Goal: Task Accomplishment & Management: Complete application form

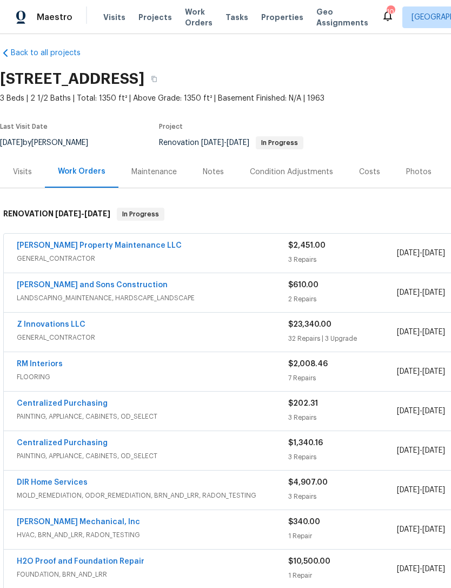
scroll to position [9, 0]
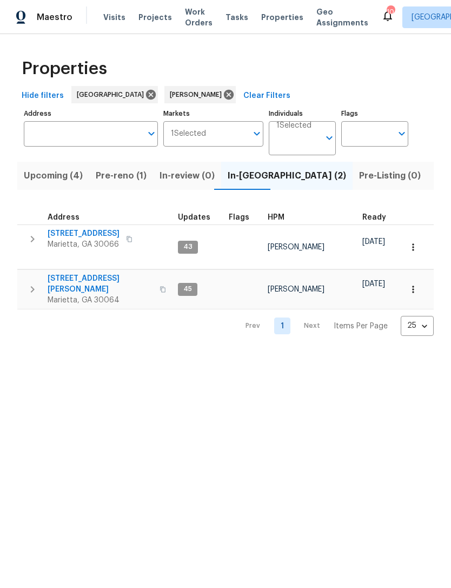
click at [125, 174] on span "Pre-reno (1)" at bounding box center [121, 175] width 51 height 15
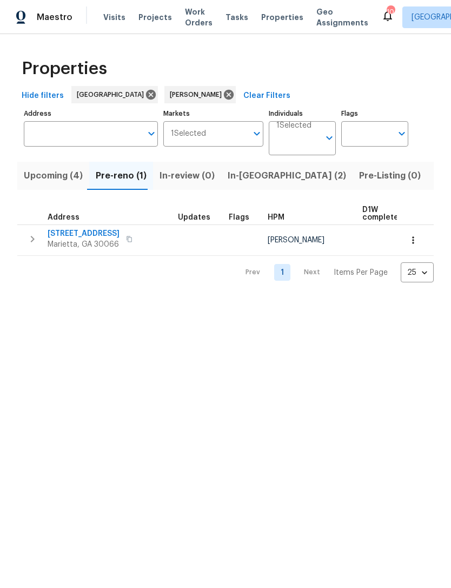
click at [434, 170] on span "Listed (13)" at bounding box center [456, 175] width 44 height 15
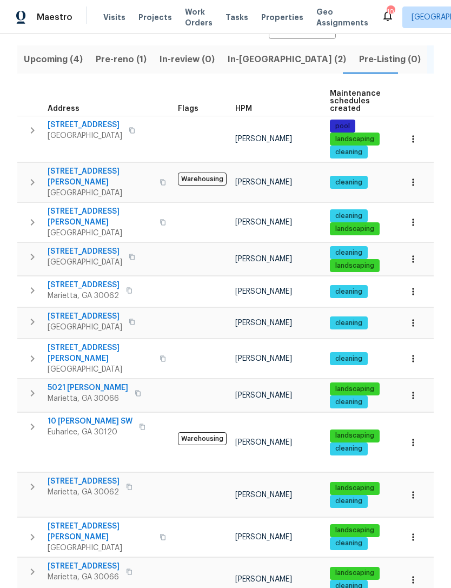
scroll to position [116, 0]
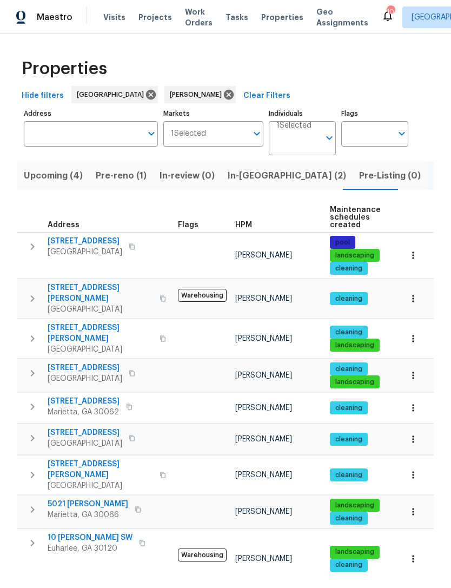
scroll to position [0, 0]
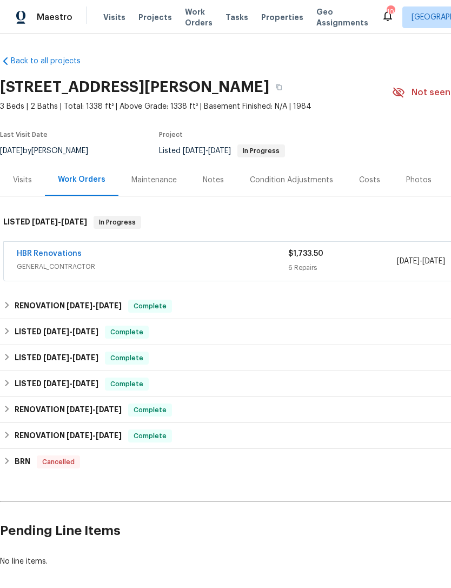
click at [52, 255] on link "HBR Renovations" at bounding box center [49, 254] width 65 height 8
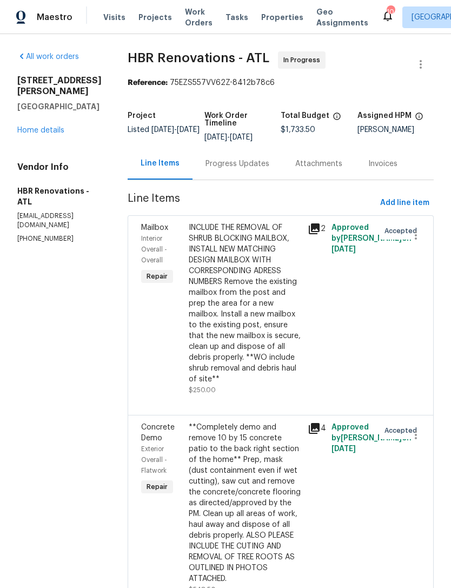
click at [237, 158] on div "Progress Updates" at bounding box center [237, 163] width 64 height 11
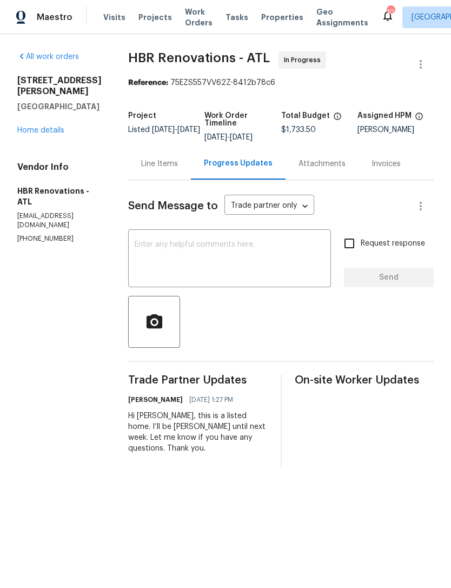
click at [49, 127] on link "Home details" at bounding box center [40, 131] width 47 height 8
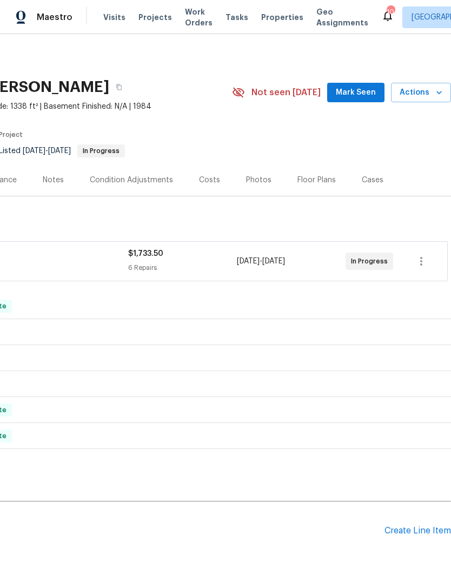
scroll to position [-1, 161]
click at [361, 88] on span "Mark Seen" at bounding box center [356, 93] width 40 height 14
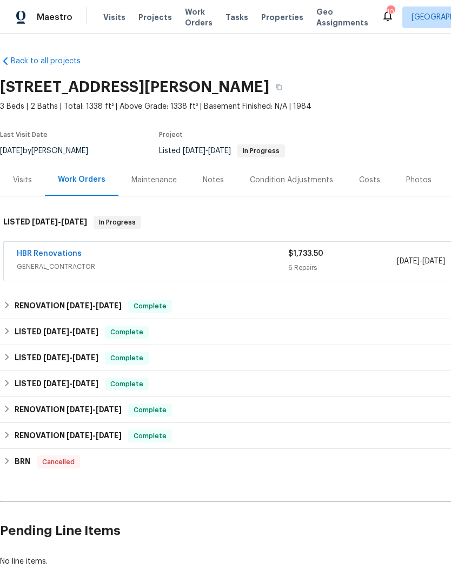
scroll to position [0, 0]
click at [59, 245] on div "HBR Renovations GENERAL_CONTRACTOR $1,733.50 6 Repairs 9/12/2025 - 9/17/2025 In…" at bounding box center [305, 261] width 603 height 39
click at [47, 255] on link "HBR Renovations" at bounding box center [49, 254] width 65 height 8
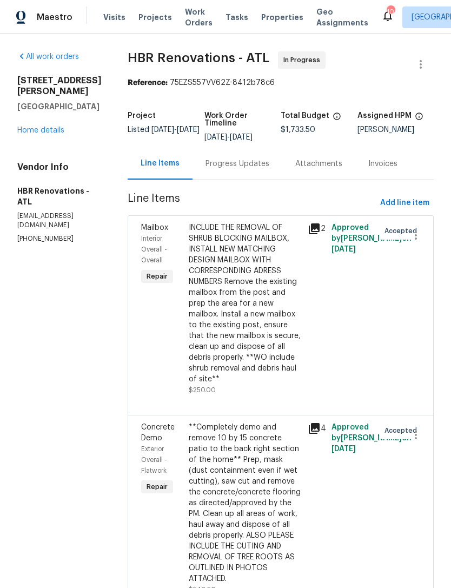
click at [249, 161] on div "Progress Updates" at bounding box center [237, 163] width 64 height 11
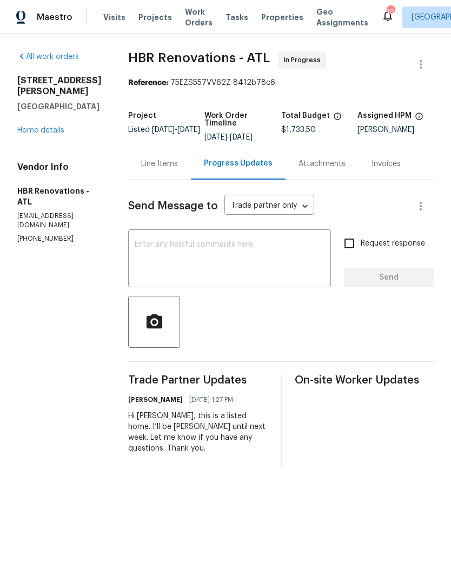
click at [49, 127] on link "Home details" at bounding box center [40, 131] width 47 height 8
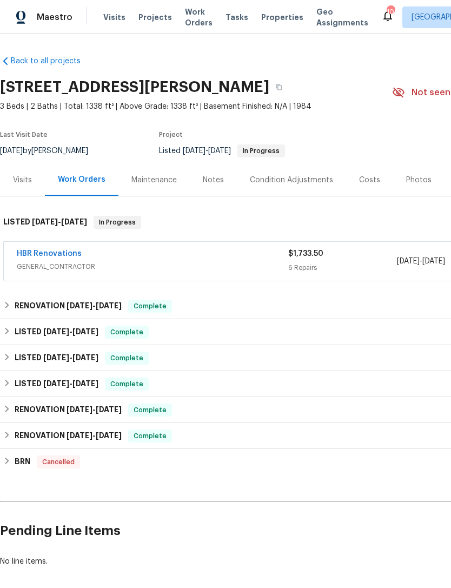
click at [165, 254] on div "HBR Renovations" at bounding box center [152, 254] width 271 height 13
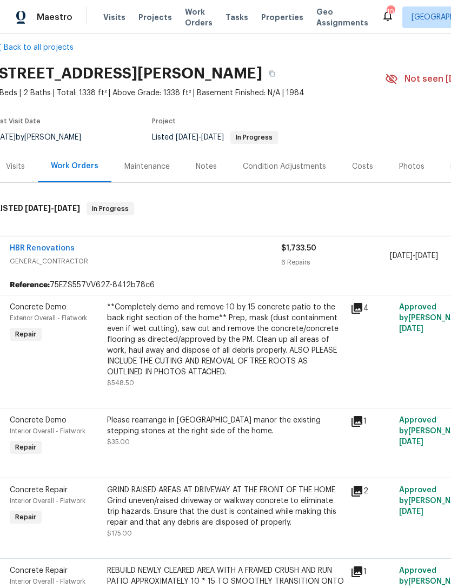
scroll to position [9, 8]
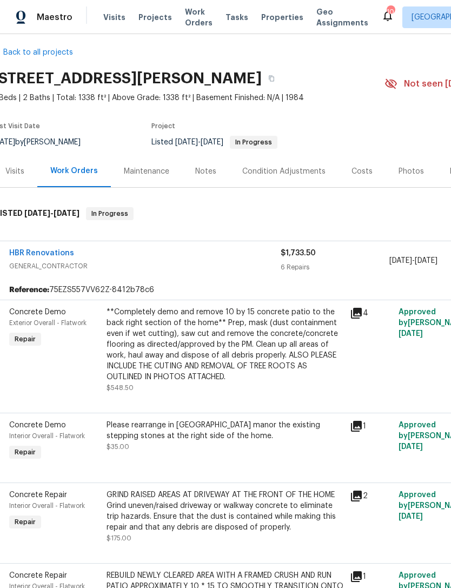
click at [33, 316] on div "Concrete Demo" at bounding box center [54, 312] width 91 height 11
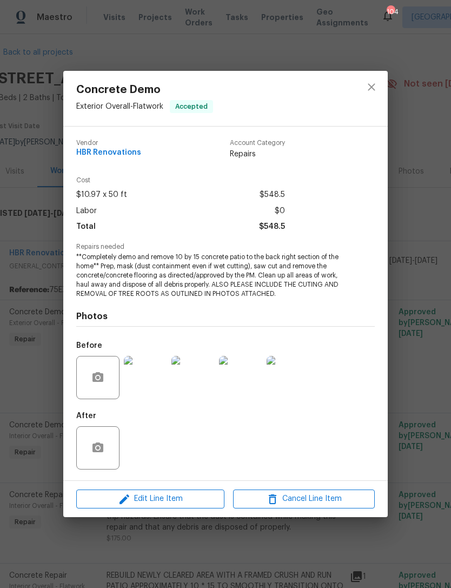
click at [146, 381] on img at bounding box center [145, 377] width 43 height 43
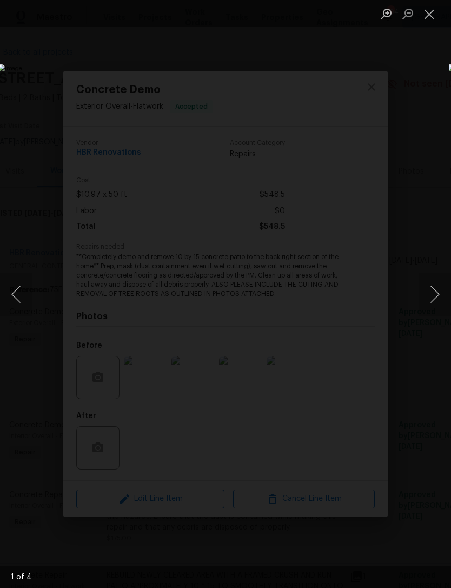
click at [350, 329] on img "Lightbox" at bounding box center [174, 294] width 352 height 460
click at [350, 328] on img "Lightbox" at bounding box center [174, 294] width 352 height 460
click at [355, 325] on img "Lightbox" at bounding box center [0, 259] width 708 height 923
click at [430, 17] on button "Close lightbox" at bounding box center [429, 13] width 22 height 19
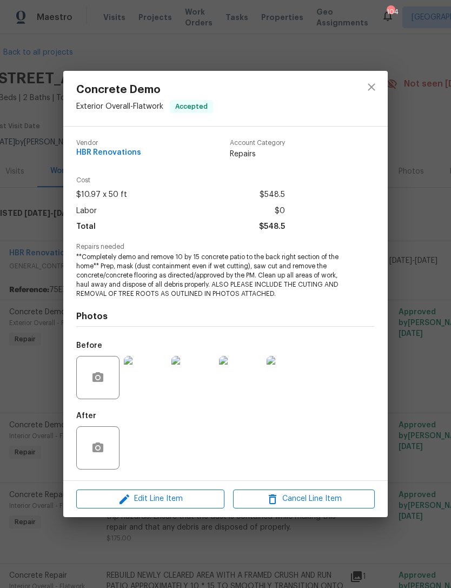
click at [290, 379] on img at bounding box center [288, 377] width 43 height 43
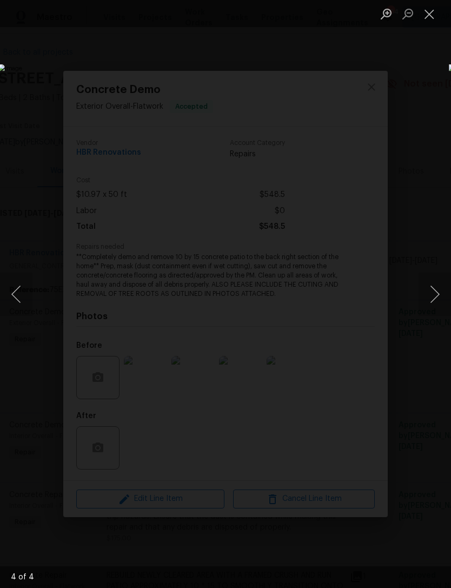
click at [434, 19] on button "Close lightbox" at bounding box center [429, 13] width 22 height 19
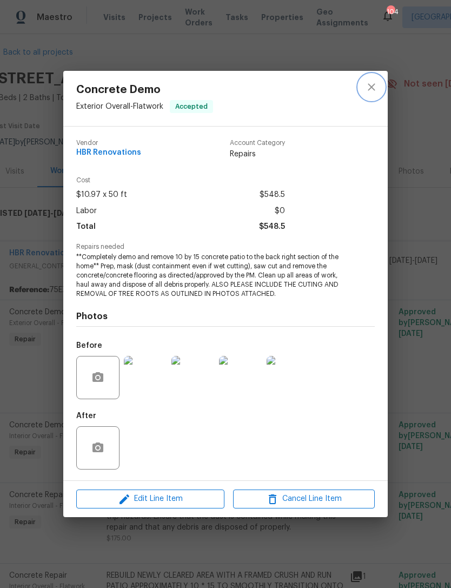
click at [366, 90] on icon "close" at bounding box center [371, 87] width 13 height 13
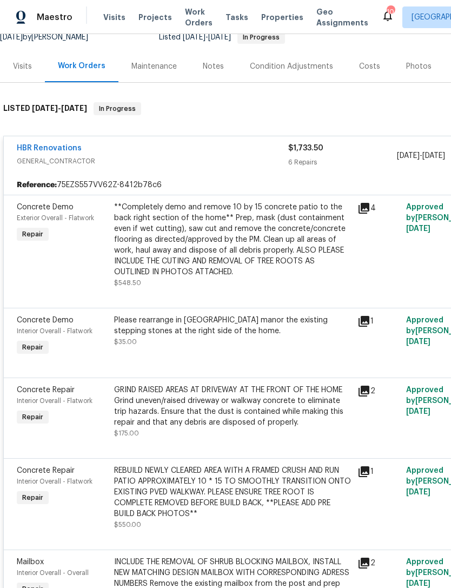
scroll to position [114, 0]
click at [37, 323] on span "Concrete Demo" at bounding box center [45, 320] width 57 height 8
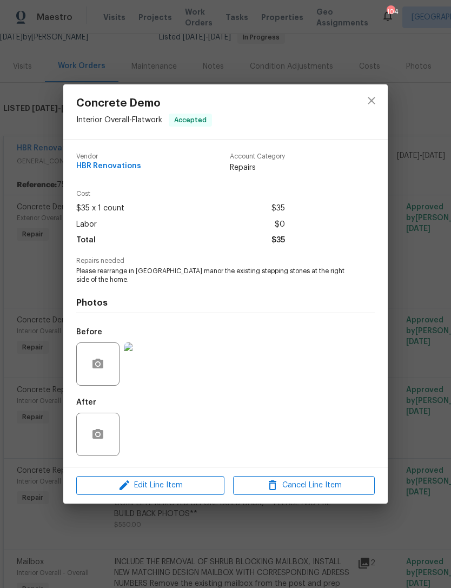
click at [151, 366] on img at bounding box center [145, 363] width 43 height 43
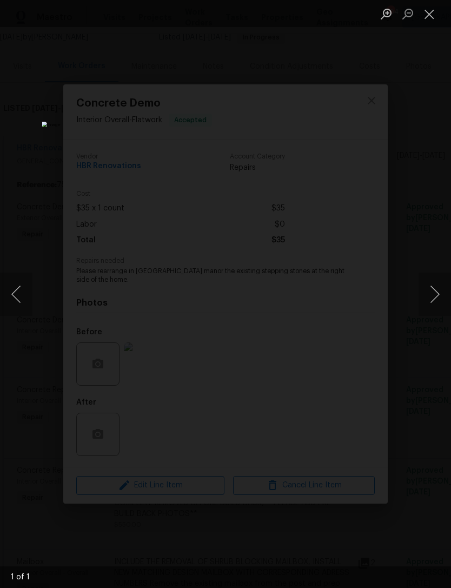
click at [427, 22] on button "Close lightbox" at bounding box center [429, 13] width 22 height 19
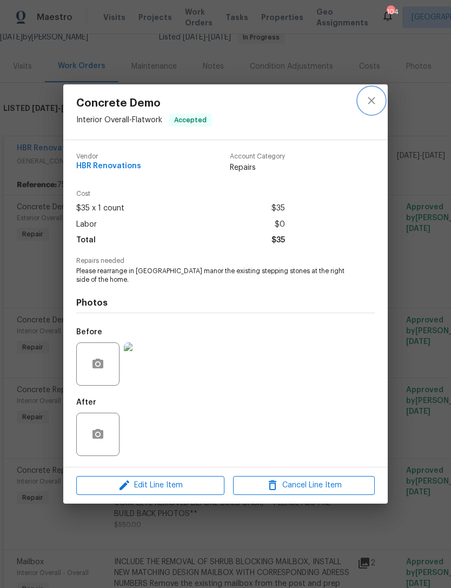
click at [377, 101] on icon "close" at bounding box center [371, 100] width 13 height 13
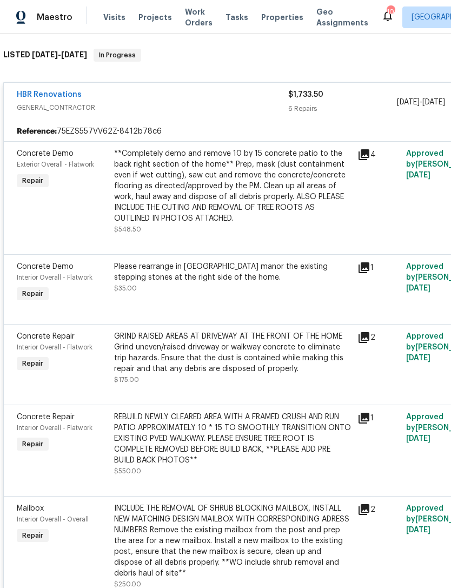
scroll to position [168, 0]
click at [44, 332] on div "Concrete Repair" at bounding box center [62, 335] width 91 height 11
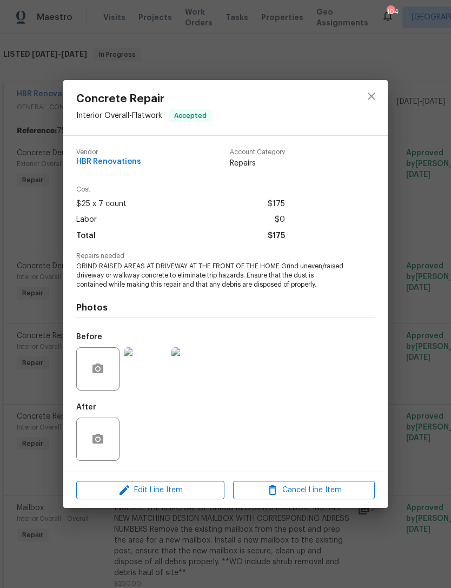
click at [154, 384] on img at bounding box center [145, 368] width 43 height 43
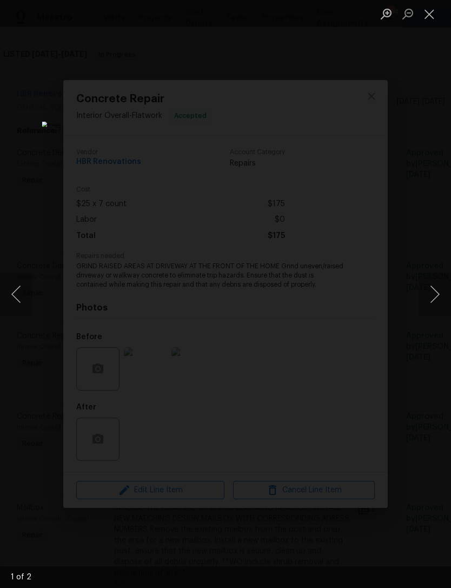
click at [429, 290] on button "Next image" at bounding box center [434, 293] width 32 height 43
click at [434, 22] on button "Close lightbox" at bounding box center [429, 13] width 22 height 19
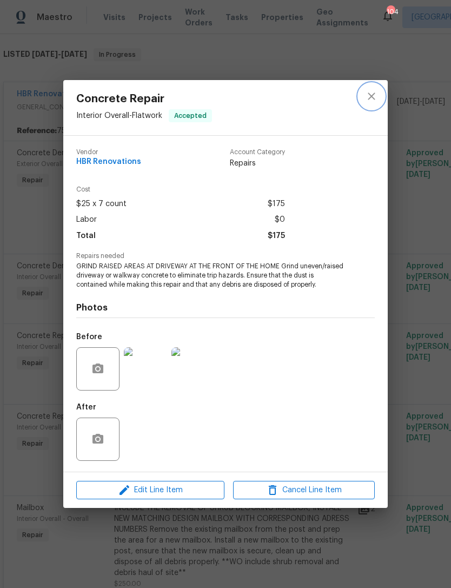
click at [367, 94] on icon "close" at bounding box center [371, 96] width 13 height 13
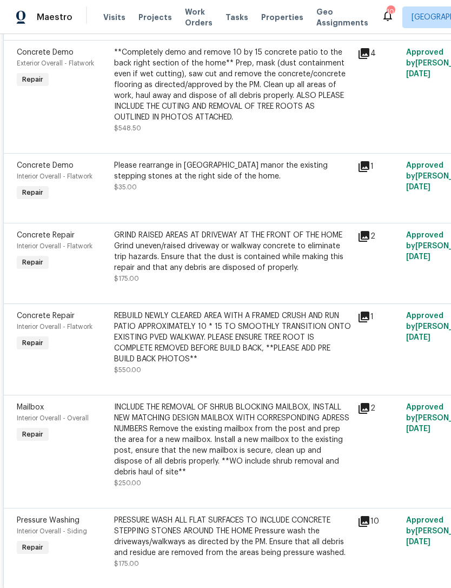
scroll to position [269, 0]
click at [42, 317] on span "Concrete Repair" at bounding box center [46, 315] width 58 height 8
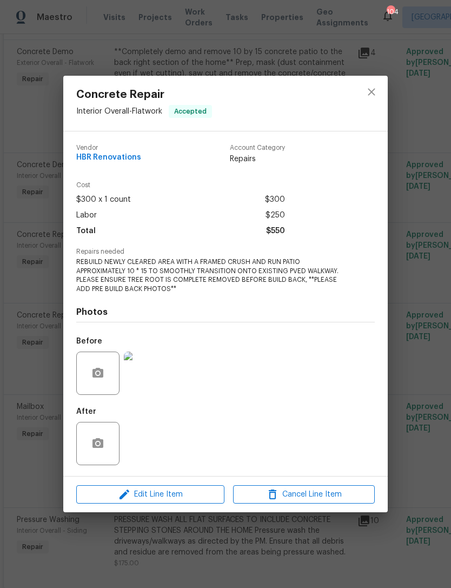
click at [149, 378] on img at bounding box center [145, 372] width 43 height 43
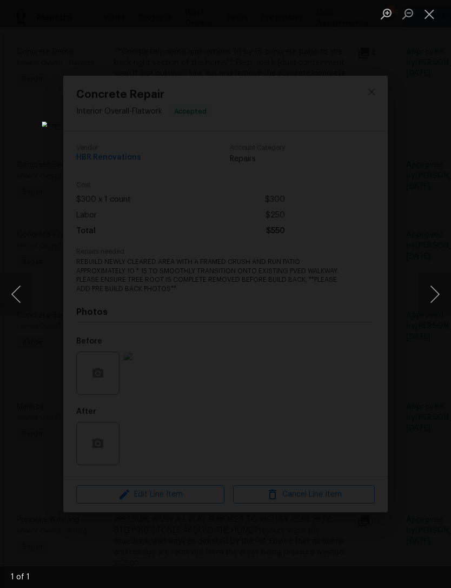
click at [437, 12] on button "Close lightbox" at bounding box center [429, 13] width 22 height 19
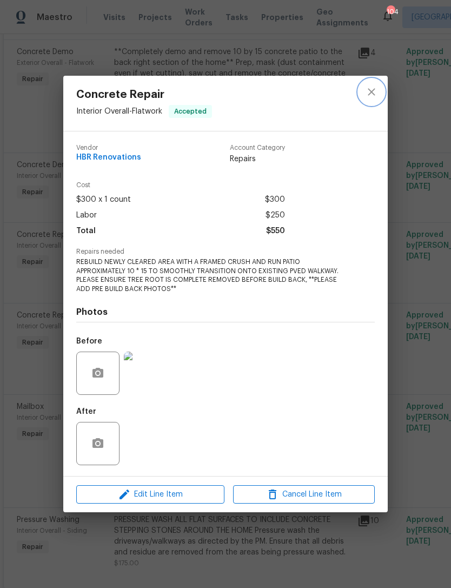
click at [369, 87] on icon "close" at bounding box center [371, 91] width 13 height 13
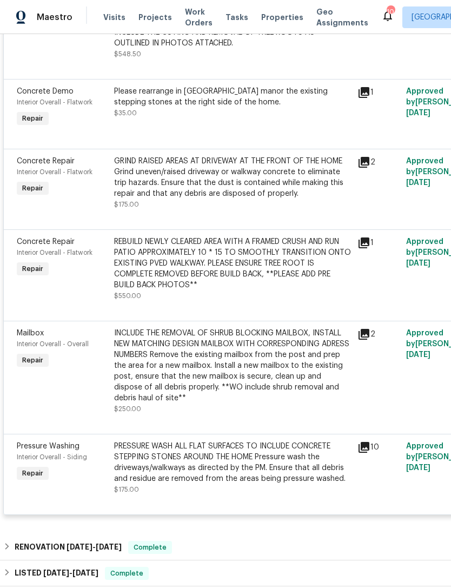
scroll to position [343, 0]
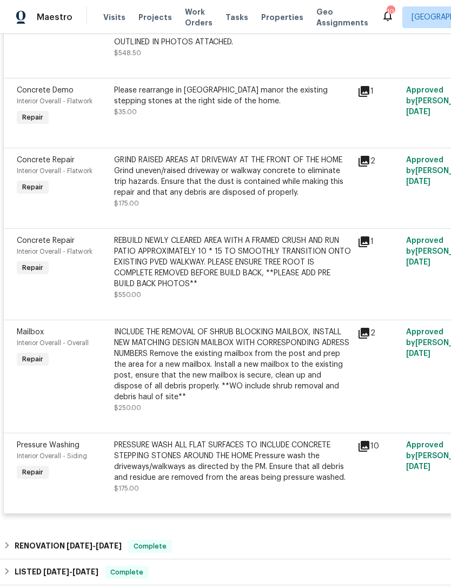
click at [39, 331] on span "Mailbox" at bounding box center [30, 332] width 27 height 8
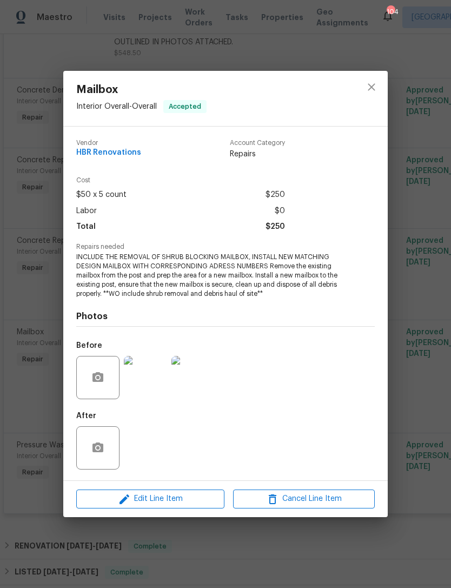
click at [151, 385] on img at bounding box center [145, 377] width 43 height 43
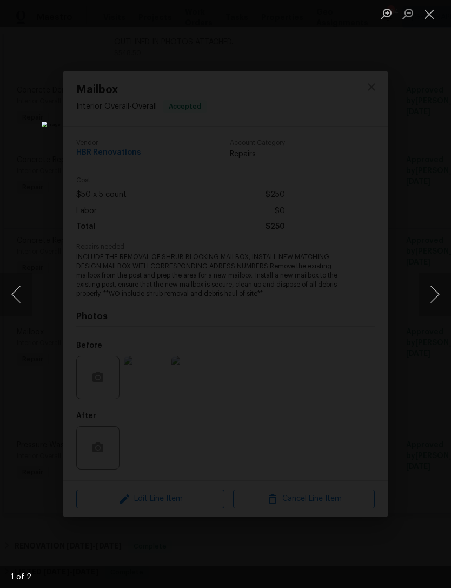
click at [428, 290] on button "Next image" at bounding box center [434, 293] width 32 height 43
click at [425, 296] on button "Next image" at bounding box center [434, 293] width 32 height 43
click at [431, 12] on button "Close lightbox" at bounding box center [429, 13] width 22 height 19
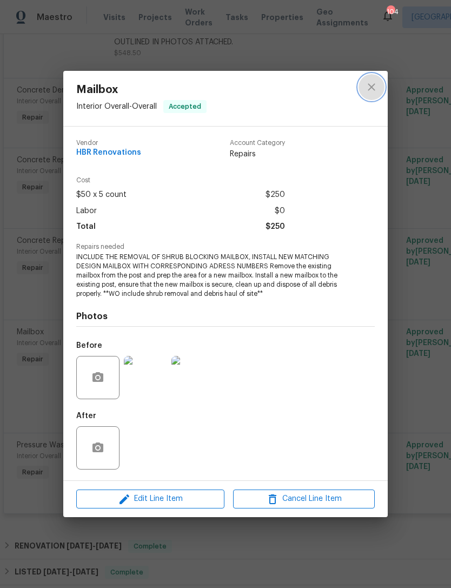
click at [369, 82] on icon "close" at bounding box center [371, 87] width 13 height 13
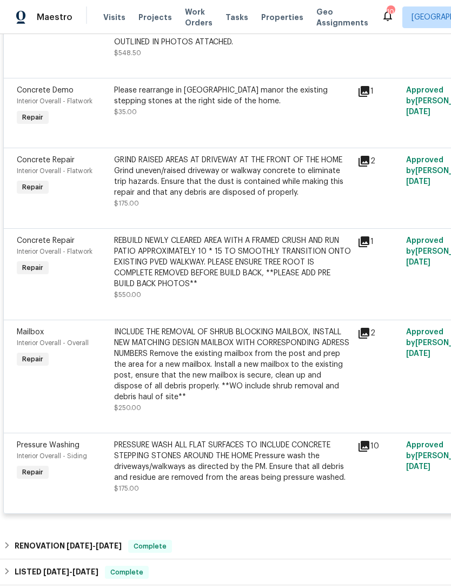
click at [51, 449] on span "Pressure Washing" at bounding box center [48, 445] width 63 height 8
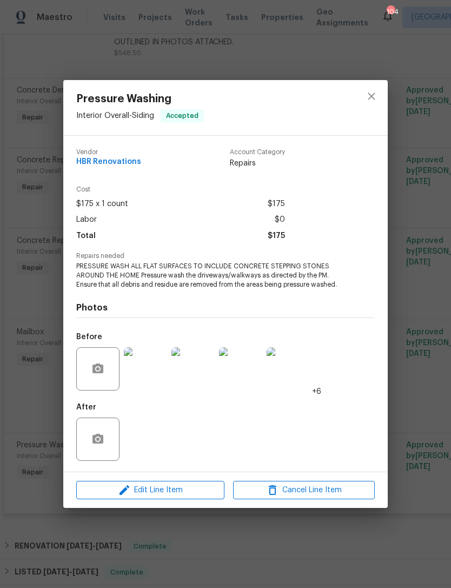
click at [152, 364] on img at bounding box center [145, 368] width 43 height 43
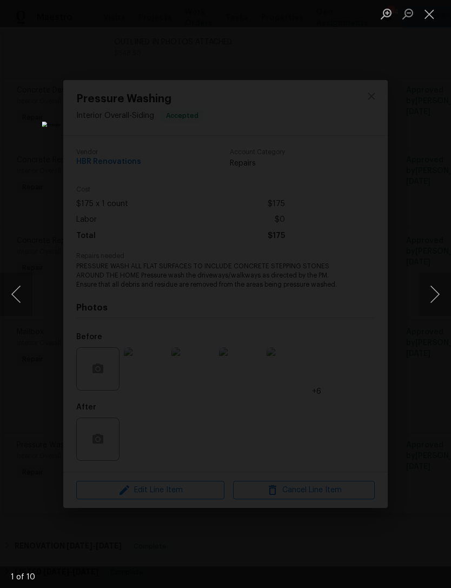
click at [416, 298] on div "Lightbox" at bounding box center [225, 294] width 451 height 588
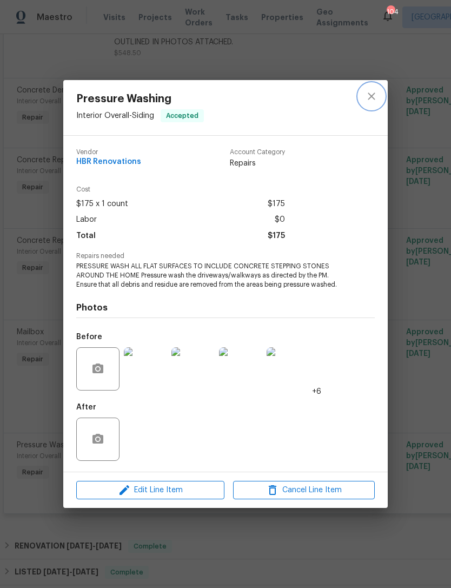
click at [362, 99] on button "close" at bounding box center [371, 96] width 26 height 26
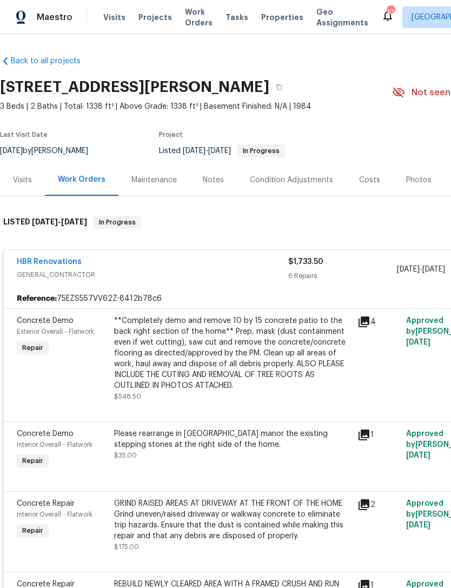
scroll to position [0, 0]
click at [31, 182] on div "Visits" at bounding box center [22, 180] width 19 height 11
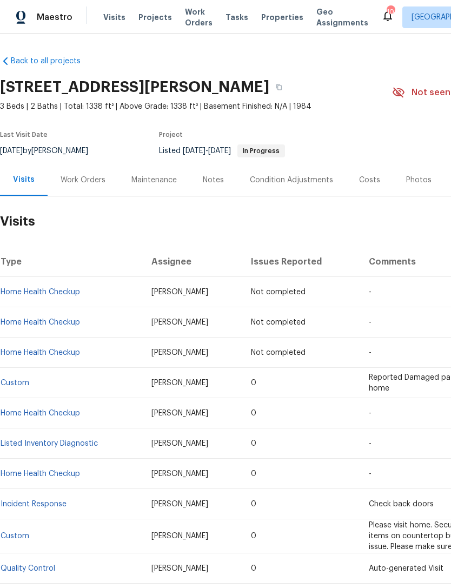
click at [209, 177] on div "Notes" at bounding box center [213, 180] width 21 height 11
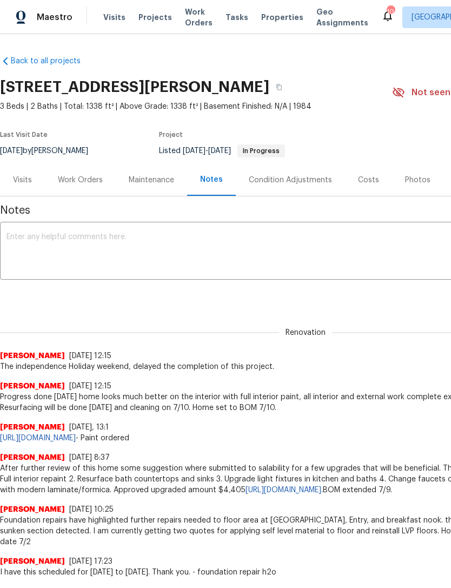
click at [258, 254] on textarea at bounding box center [305, 252] width 598 height 38
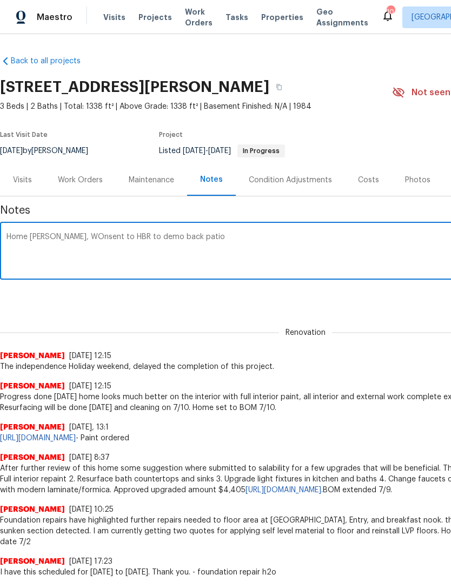
click at [139, 236] on textarea "Home TOM, WOnsent to HBR to demo back patio" at bounding box center [305, 252] width 598 height 38
click at [160, 236] on textarea "Home TOM, WOnsent to HBR to demo back patio" at bounding box center [305, 252] width 598 height 38
click at [240, 236] on textarea "Home TOM, WOnsent to HBR to demo back concrete patio" at bounding box center [305, 252] width 598 height 38
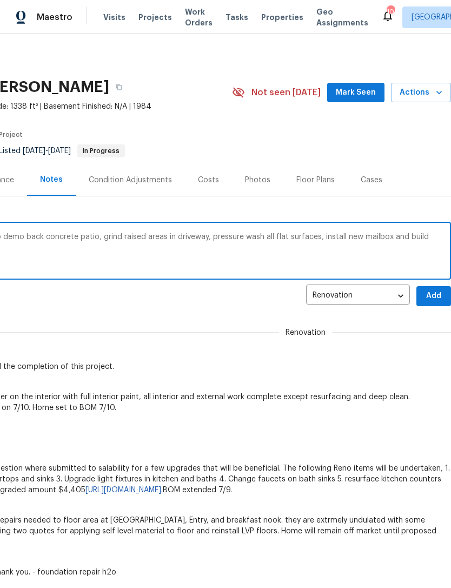
click at [376, 237] on textarea "Home TOM, WOnsent to HBR to demo back concrete patio, grind raised areas in dri…" at bounding box center [145, 252] width 598 height 38
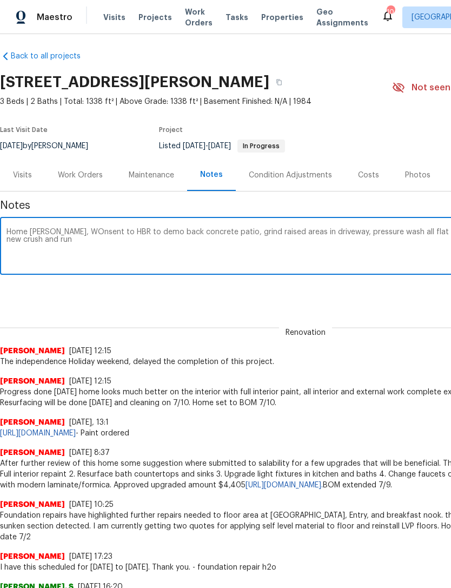
scroll to position [5, 0]
click at [49, 247] on textarea "Home TOM, WOnsent to HBR to demo back concrete patio, grind raised areas in dri…" at bounding box center [305, 247] width 598 height 38
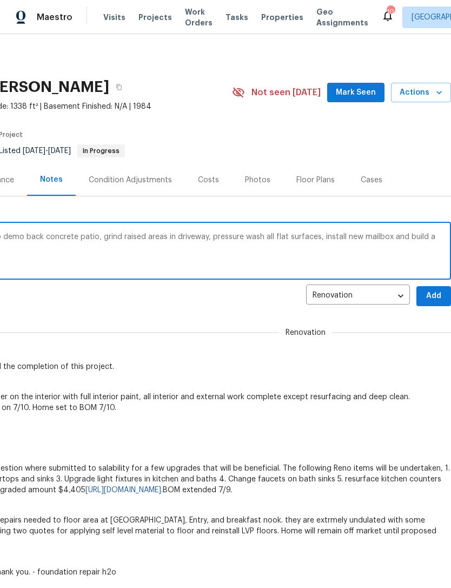
scroll to position [0, 160]
click at [400, 235] on textarea "Home TOM, WOnsent to HBR to demo back concrete patio, grind raised areas in dri…" at bounding box center [145, 252] width 598 height 38
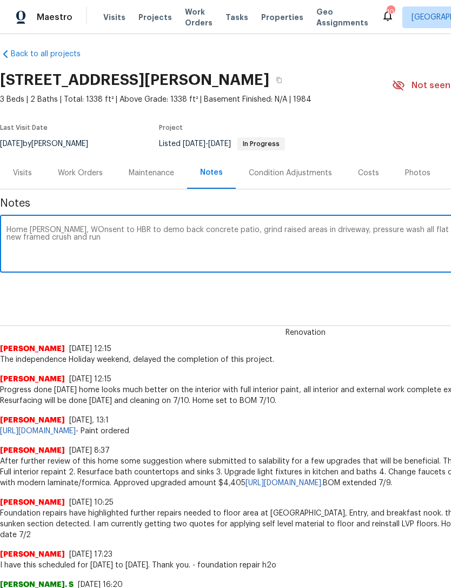
scroll to position [7, 0]
click at [79, 246] on textarea "Home TOM, WOnsent to HBR to demo back concrete patio, grind raised areas in dri…" at bounding box center [305, 245] width 598 height 38
click at [72, 231] on textarea "Home TOM, WOnsent to HBR to demo back concrete patio, grind raised areas in dri…" at bounding box center [305, 245] width 598 height 38
click at [214, 262] on textarea "Home TOM, WOnsent to HBR to demo back concrete patio, grind raised areas in dri…" at bounding box center [305, 245] width 598 height 38
click at [47, 230] on textarea "Home TOM,WO sent to HBR to demo back concrete patio, grind raised areas in driv…" at bounding box center [305, 245] width 598 height 38
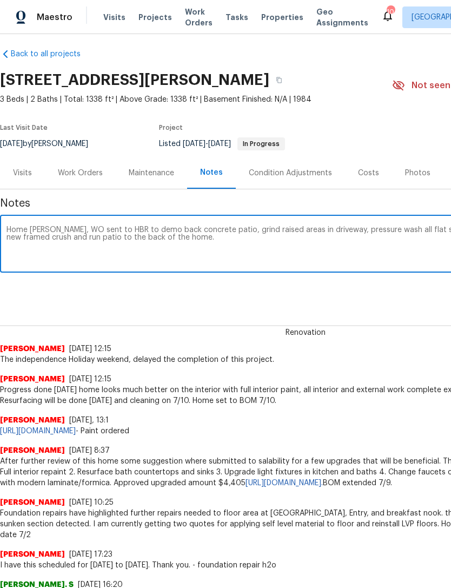
click at [217, 260] on textarea "Home TOM, WO sent to HBR to demo back concrete patio, grind raised areas in dri…" at bounding box center [305, 245] width 598 height 38
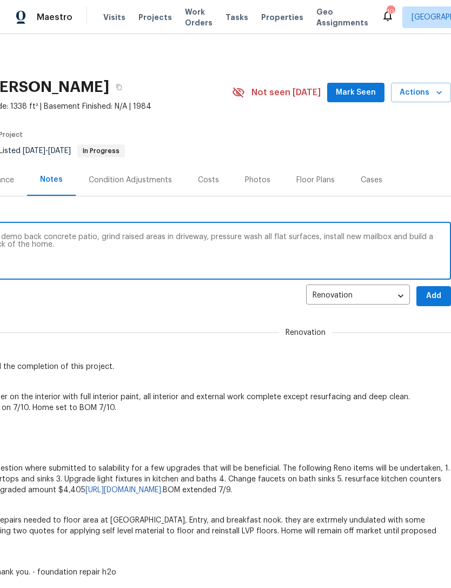
scroll to position [0, 160]
type textarea "Home TOM, WO sent to HBR to demo back concrete patio, grind raised areas in dri…"
click at [427, 293] on span "Add" at bounding box center [433, 296] width 17 height 14
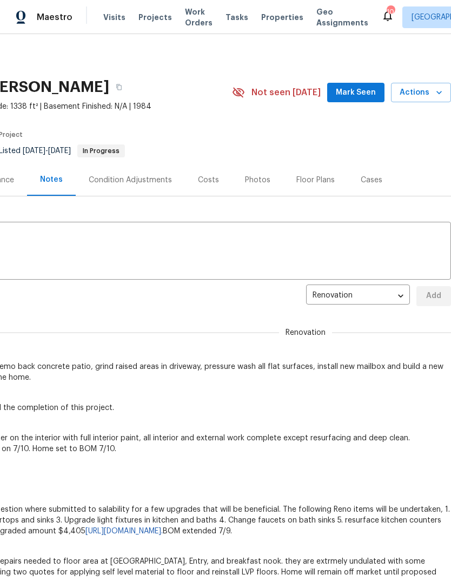
click at [356, 90] on span "Mark Seen" at bounding box center [356, 93] width 40 height 14
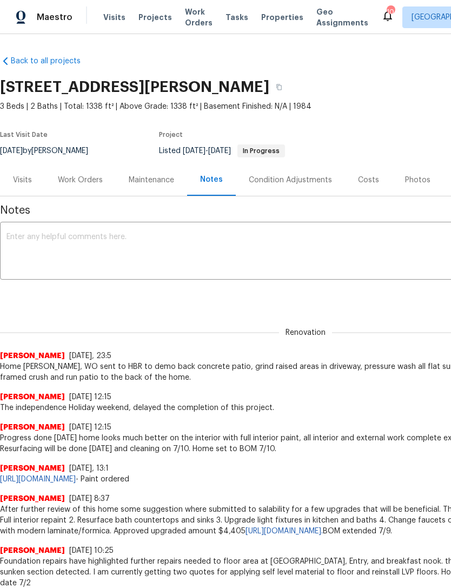
scroll to position [0, -1]
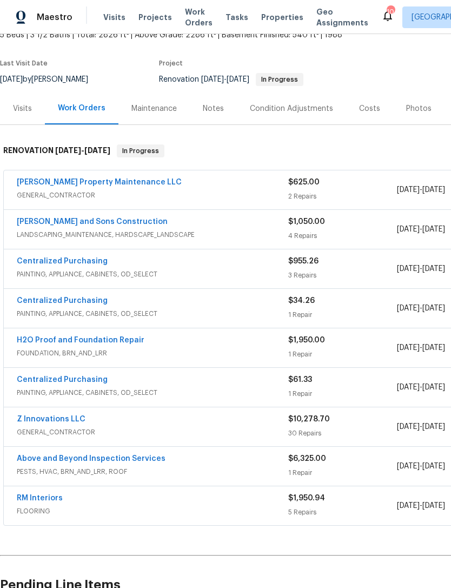
scroll to position [75, 0]
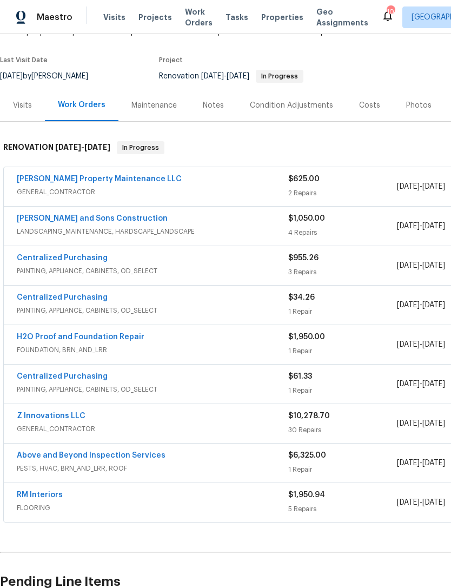
click at [93, 215] on link "[PERSON_NAME] and Sons Construction" at bounding box center [92, 219] width 151 height 8
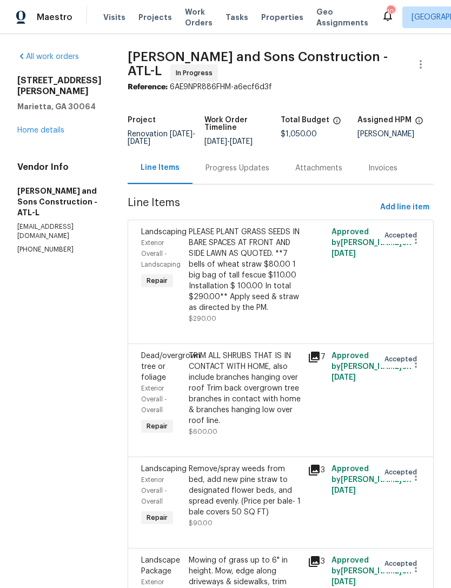
click at [227, 164] on div "Progress Updates" at bounding box center [237, 168] width 64 height 11
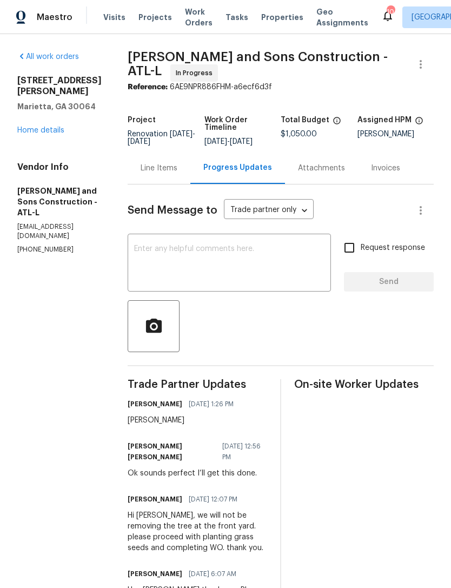
click at [54, 134] on link "Home details" at bounding box center [40, 131] width 47 height 8
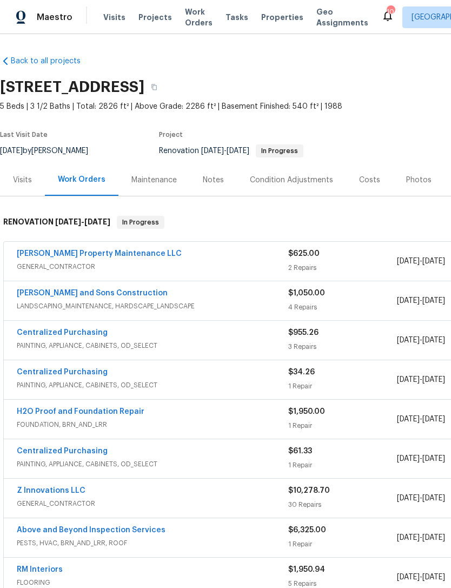
click at [27, 176] on div "Visits" at bounding box center [22, 180] width 19 height 11
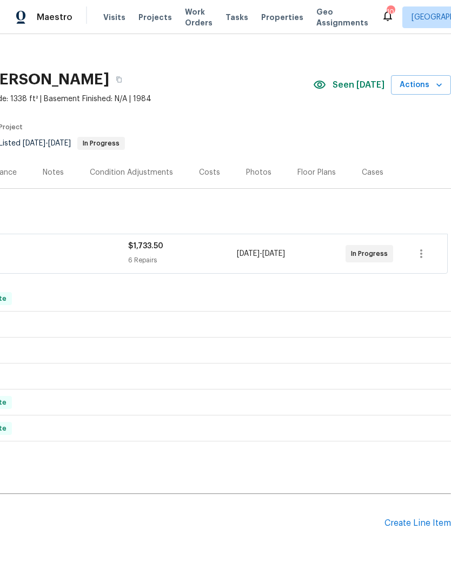
scroll to position [8, 160]
click at [416, 525] on div "Create Line Item" at bounding box center [417, 523] width 66 height 10
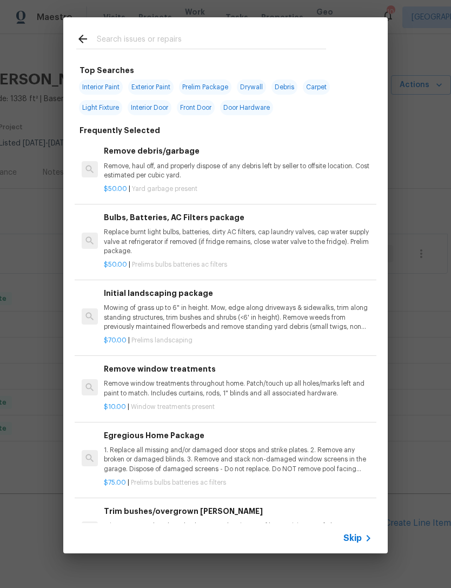
click at [191, 40] on input "text" at bounding box center [211, 40] width 229 height 16
type input "Lvp"
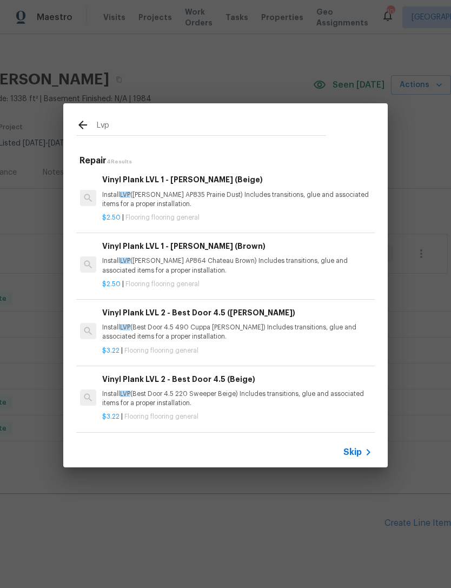
scroll to position [2, 2]
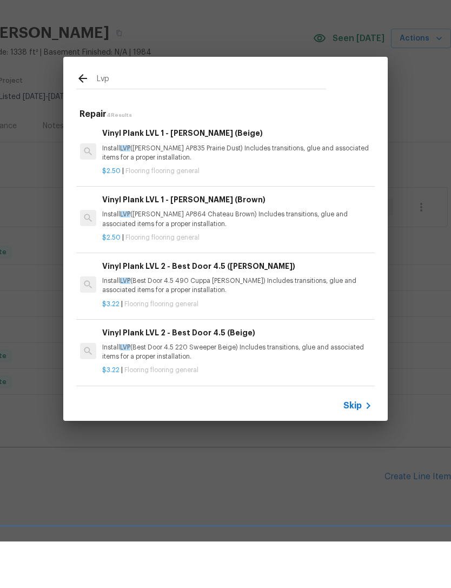
click at [242, 323] on p "Install LVP (Best Door 4.5 490 Cuppa Joe) Includes transitions, glue and associ…" at bounding box center [236, 332] width 268 height 18
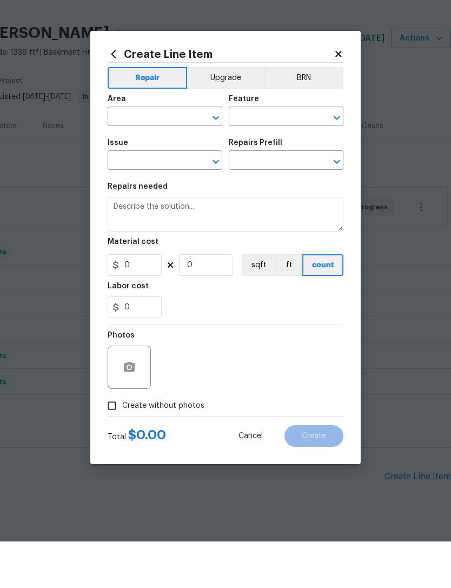
type input "Overall Flooring"
type input "Flooring General"
type input "Vinyl Plank LVL 2 - Best Door 4.5 (Brown) $3.22"
type textarea "Install LVP (Best Door 4.5 490 Cuppa Joe) Includes transitions, glue and associ…"
type input "3.22"
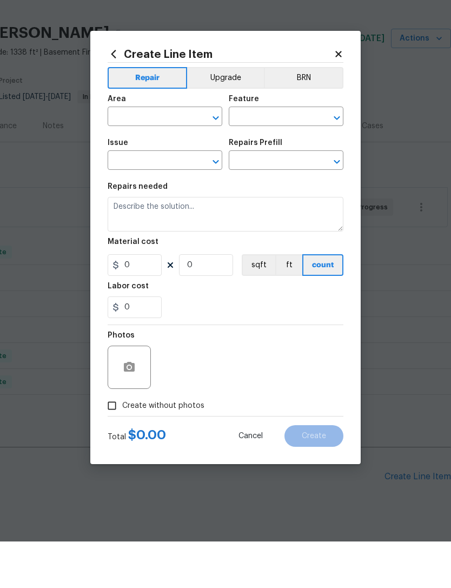
type input "1"
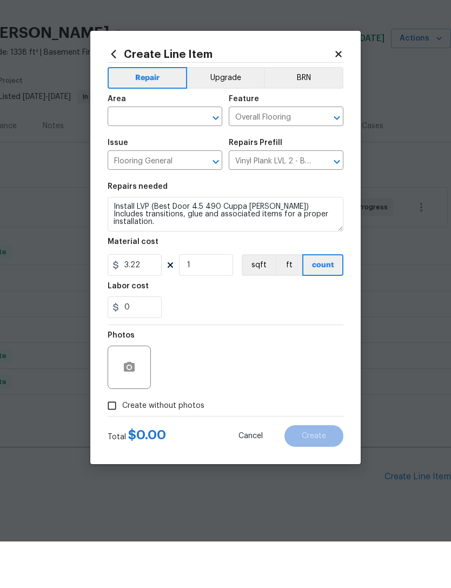
scroll to position [35, 0]
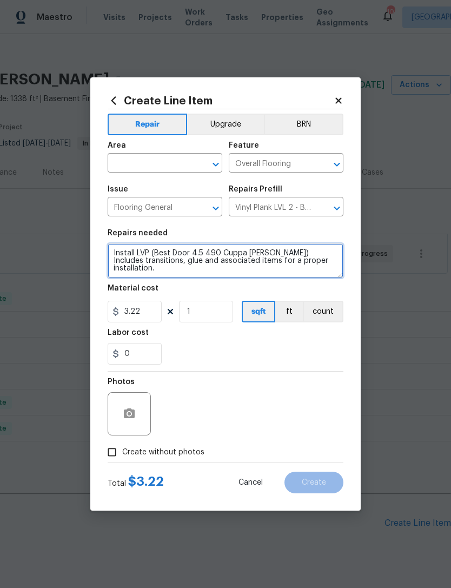
click at [119, 258] on textarea "Install LVP (Best Door 4.5 490 Cuppa Joe) Includes transitions, glue and associ…" at bounding box center [226, 260] width 236 height 35
click at [115, 254] on textarea "Install LVP (Best Door 4.5 490 Cuppa Joe) Includes transitions, glue and associ…" at bounding box center [226, 260] width 236 height 35
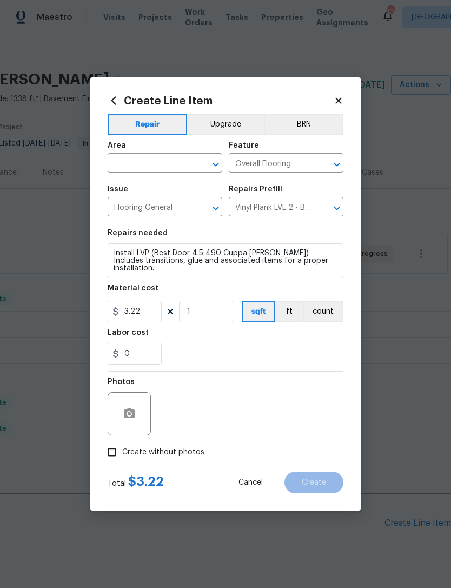
click at [336, 102] on icon at bounding box center [338, 100] width 6 height 6
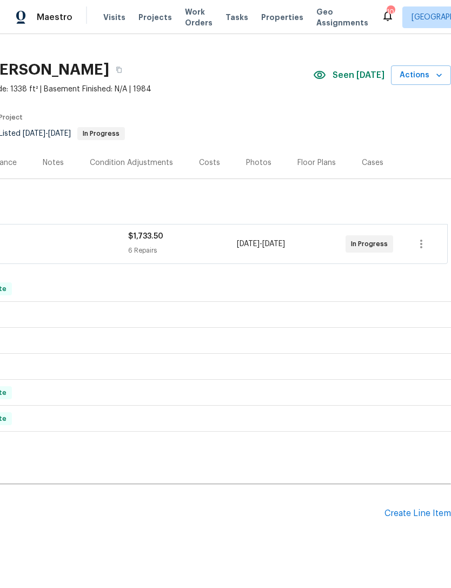
scroll to position [17, 160]
click at [419, 508] on div "Create Line Item" at bounding box center [417, 513] width 66 height 10
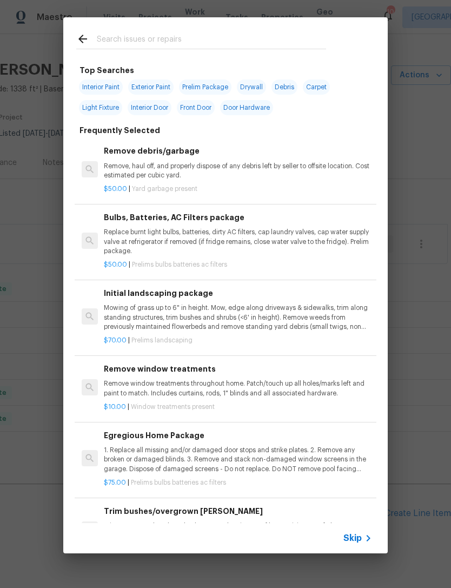
click at [194, 39] on input "text" at bounding box center [211, 40] width 229 height 16
type input "Floor"
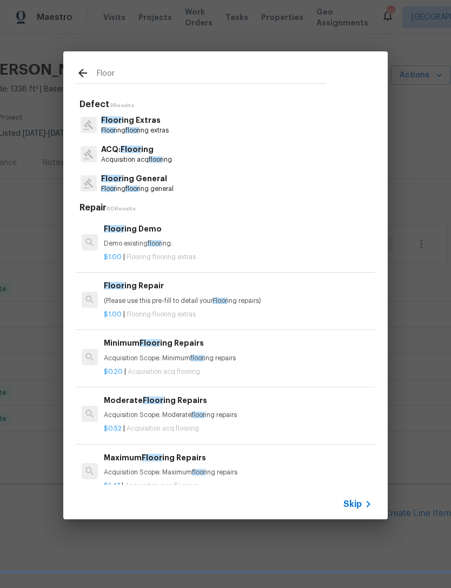
click at [169, 132] on p "Floor ing floor ing extras" at bounding box center [135, 130] width 68 height 9
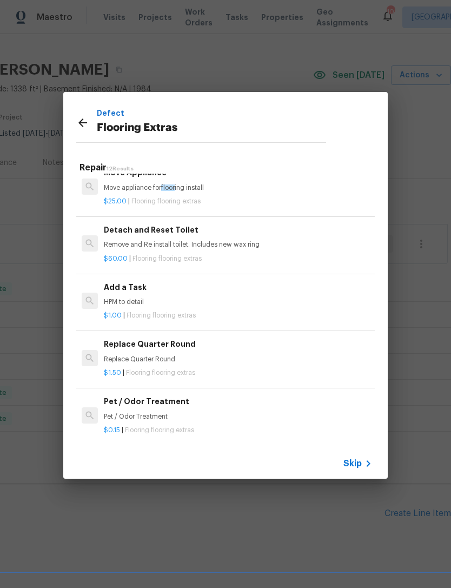
scroll to position [299, 0]
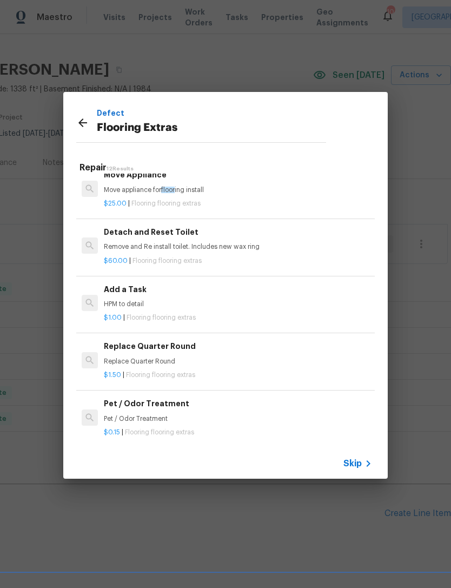
click at [247, 305] on p "HPM to detail" at bounding box center [238, 304] width 268 height 9
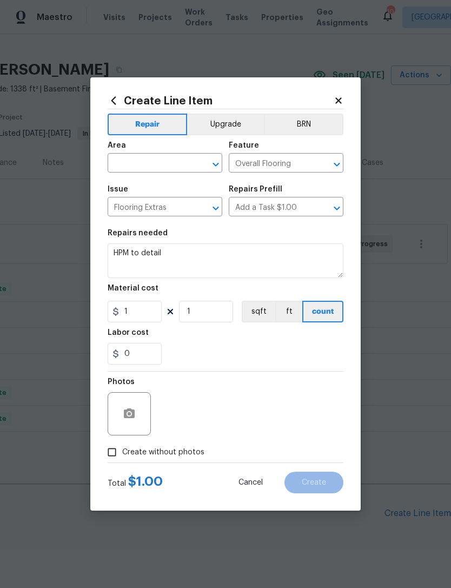
click at [146, 165] on input "text" at bounding box center [150, 164] width 84 height 17
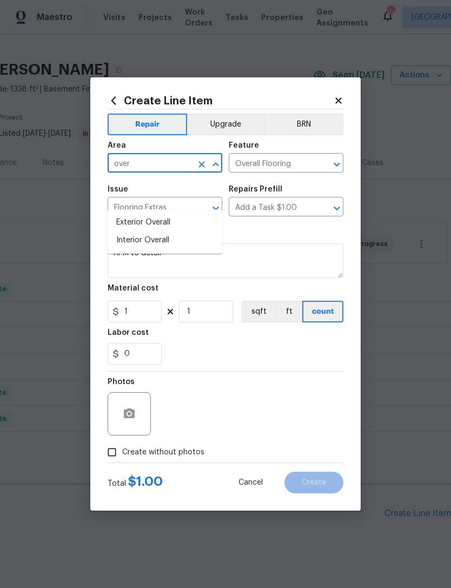
click at [168, 231] on li "Interior Overall" at bounding box center [165, 240] width 115 height 18
type input "Interior Overall"
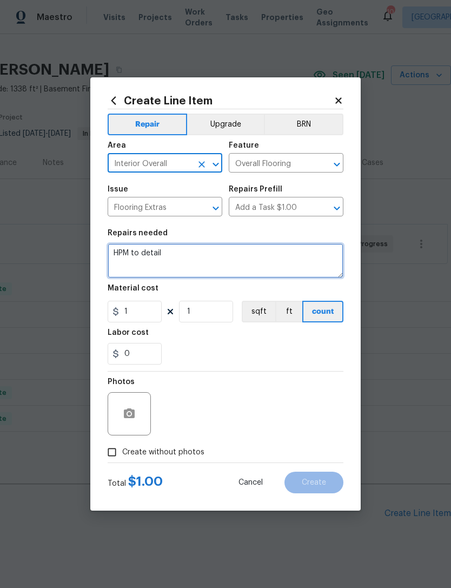
click at [184, 260] on textarea "HPM to detail" at bounding box center [226, 260] width 236 height 35
type textarea "H"
type textarea "P"
type textarea "Pro"
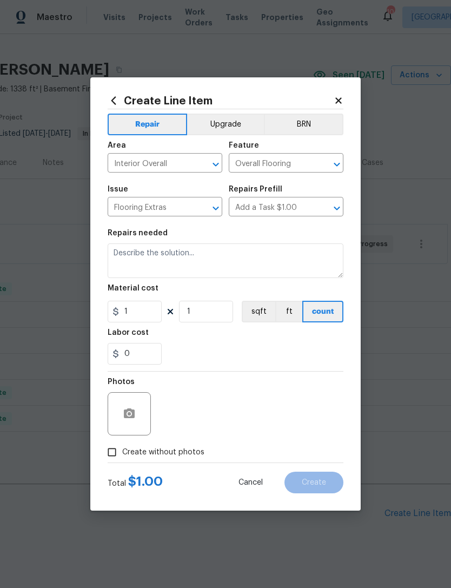
click at [339, 99] on icon at bounding box center [338, 100] width 6 height 6
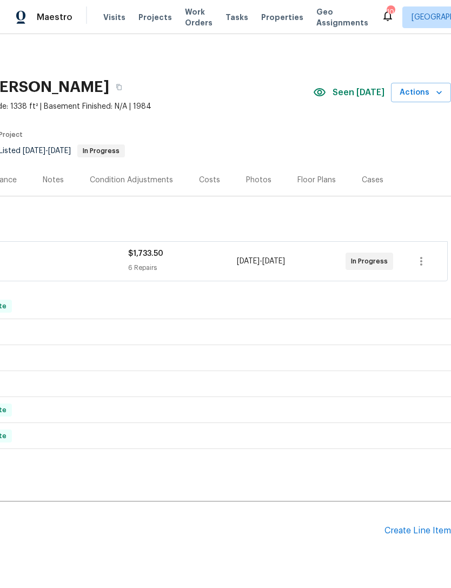
scroll to position [0, 160]
click at [418, 525] on div "Create Line Item" at bounding box center [417, 530] width 66 height 10
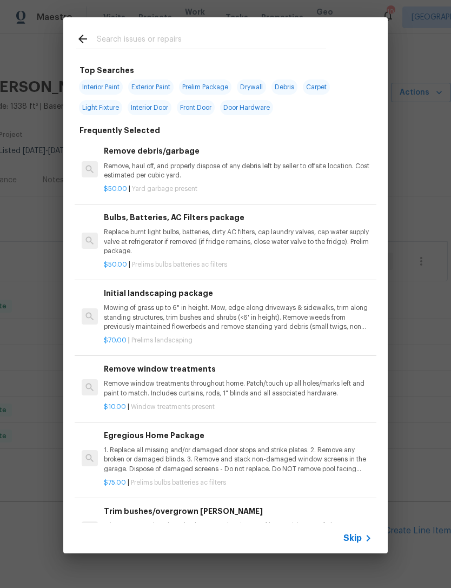
click at [188, 41] on input "text" at bounding box center [211, 40] width 229 height 16
type input "Floor"
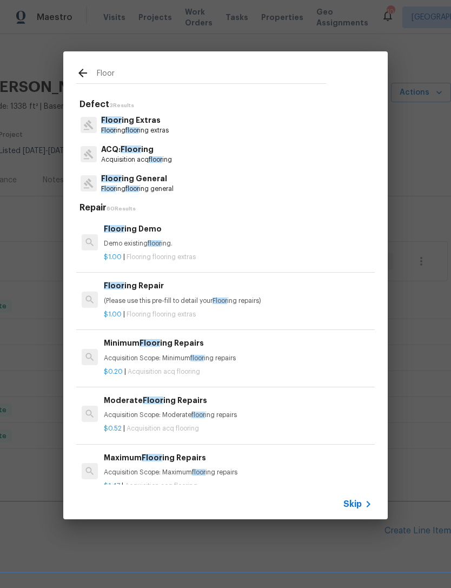
click at [168, 185] on p "Floor ing floor ing general" at bounding box center [137, 188] width 72 height 9
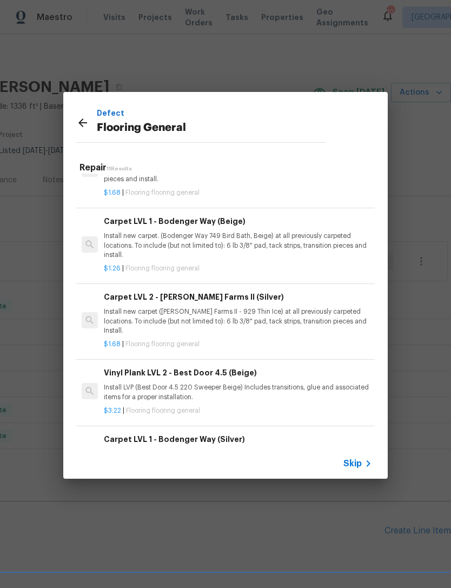
scroll to position [441, 0]
click at [208, 383] on p "Install LVP (Best Door 4.5 220 Sweeper Beige) Includes transitions, glue and as…" at bounding box center [238, 392] width 268 height 18
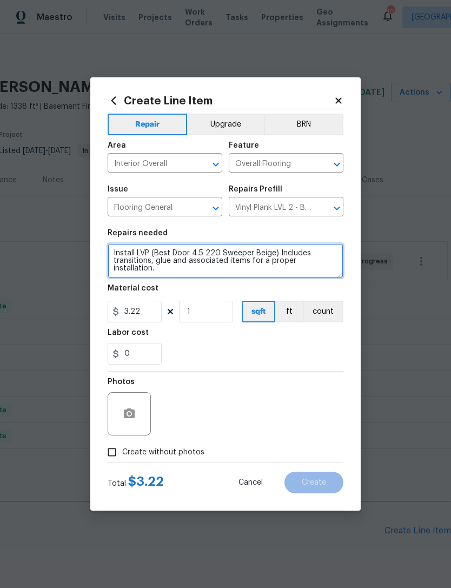
click at [112, 254] on textarea "Install LVP (Best Door 4.5 220 Sweeper Beige) Includes transitions, glue and as…" at bounding box center [226, 260] width 236 height 35
click at [142, 254] on textarea "Install LVP (Best Door 4.5 220 Sweeper Beige) Includes transitions, glue and as…" at bounding box center [226, 260] width 236 height 35
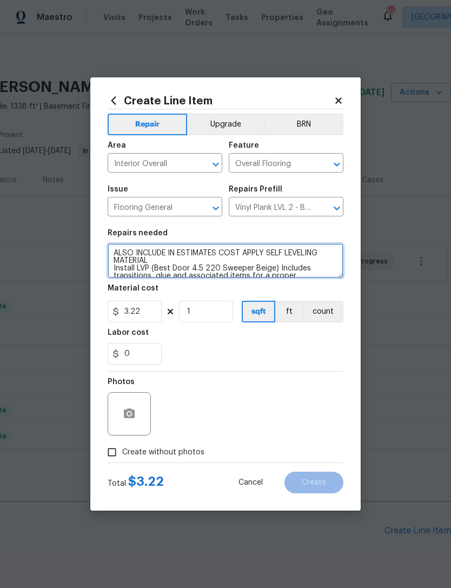
click at [237, 261] on textarea "ALSO INCLUDE IN ESTIMATES COST APPLY SELF LEVELING MATERIAL Install LVP (Best D…" at bounding box center [226, 260] width 236 height 35
click at [268, 253] on textarea "ALSO INCLUDE IN ESTIMATES COST APPLY SELF LEVELING MATERIAL Install LVP (Best D…" at bounding box center [226, 260] width 236 height 35
click at [247, 262] on textarea "ALSO INCLUDE IN ESTIMATES PREP WORK TO LEVEL FLOORING SELF LEVELING MATERIAL In…" at bounding box center [226, 260] width 236 height 35
click at [255, 260] on textarea "ALSO INCLUDE IN ESTIMATES PREP WORK TO LEVEL FLOORING SELF LEVELING MATERIAL In…" at bounding box center [226, 260] width 236 height 35
click at [117, 253] on textarea "ALSO INCLUDE IN ESTIMATES PREP WORK TO LEVEL FLOORING THROUGHOUT THE HOME Insta…" at bounding box center [226, 260] width 236 height 35
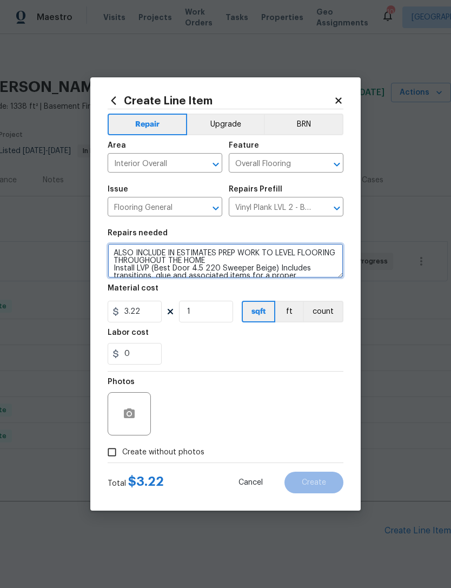
click at [117, 252] on textarea "ALSO INCLUDE IN ESTIMATES PREP WORK TO LEVEL FLOORING THROUGHOUT THE HOME Insta…" at bounding box center [226, 260] width 236 height 35
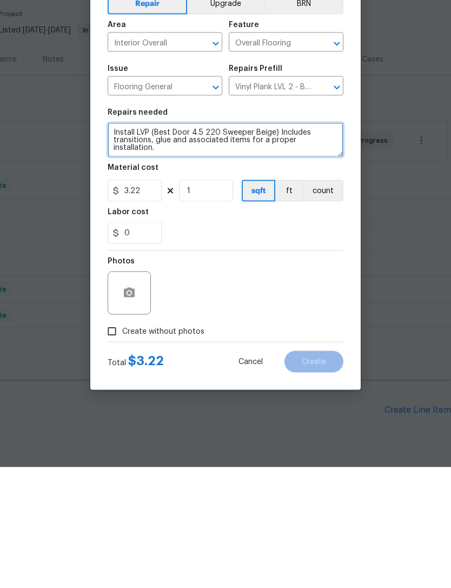
click at [338, 243] on textarea "Install LVP (Best Door 4.5 220 Sweeper Beige) Includes transitions, glue and as…" at bounding box center [226, 260] width 236 height 35
click at [122, 243] on textarea "Install LVP (Best Door 4.5 220 Sweeper Beige) Includes transitions, glue and as…" at bounding box center [226, 260] width 236 height 35
click at [128, 243] on textarea "Install LVP (Best Door 4.5 220 Sweeper Beige) Includes transitions, glue and as…" at bounding box center [226, 260] width 236 height 35
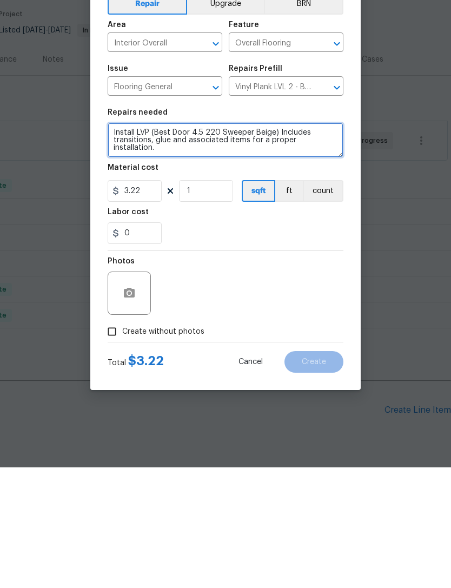
paste textarea "ALSO INCLUDE IN ESTIMATES PREP WORK TO LEVEL FLOORING THROUGHOUT THE HOME"
click at [124, 243] on textarea "Install LVP (Best Door 4.5 220 Sweeper Beige) Includes transitions, glue and as…" at bounding box center [226, 260] width 236 height 35
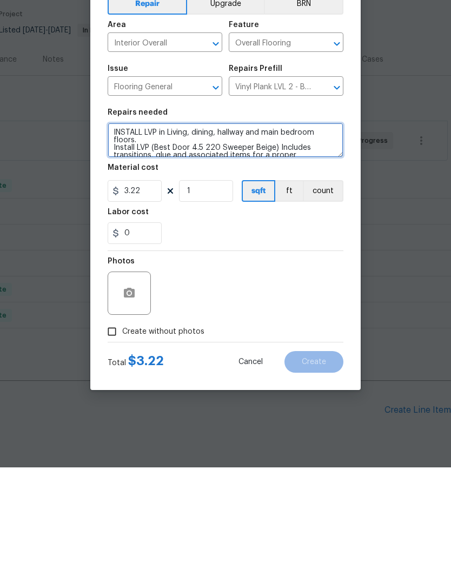
click at [112, 243] on textarea "INSTALL LVP in Living, dining, hallway and main bedroom floors. Install LVP (Be…" at bounding box center [226, 260] width 236 height 35
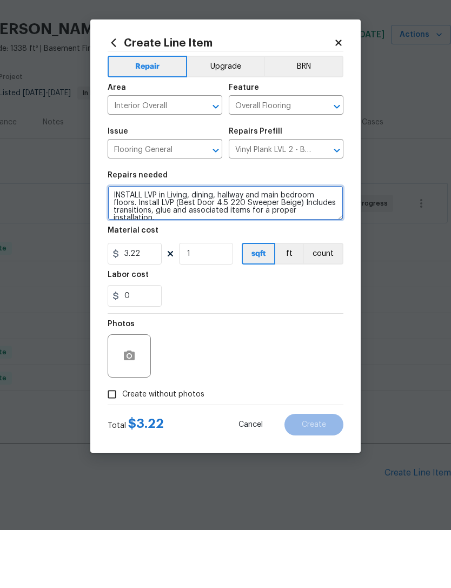
type textarea "INSTALL LVP in Living, dining, hallway and main bedroom floors. Install LVP (Be…"
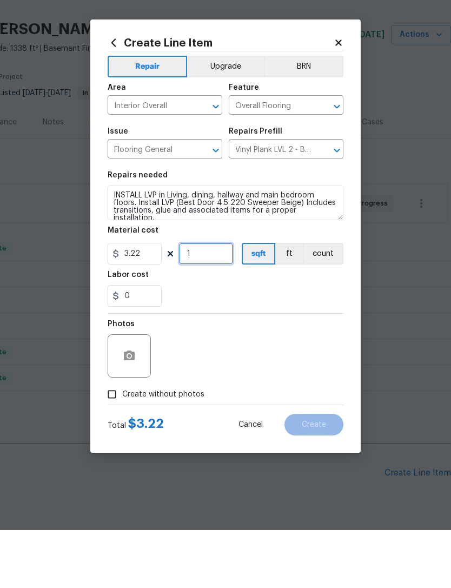
click at [210, 301] on input "1" at bounding box center [206, 312] width 54 height 22
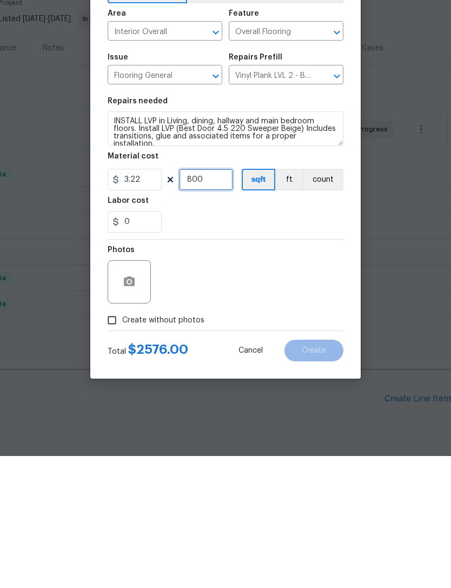
type input "800"
click at [303, 343] on div "0" at bounding box center [226, 354] width 236 height 22
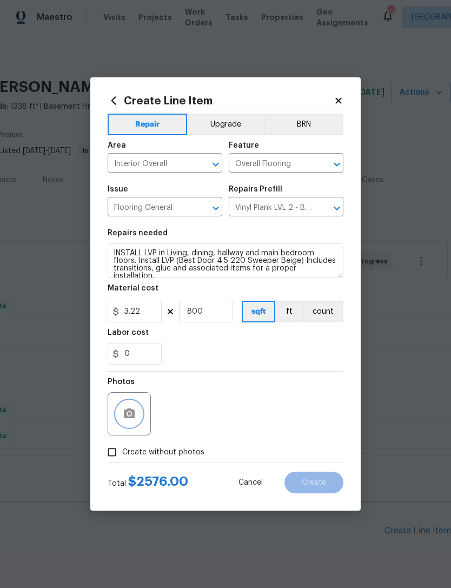
click at [129, 418] on icon "button" at bounding box center [129, 413] width 11 height 10
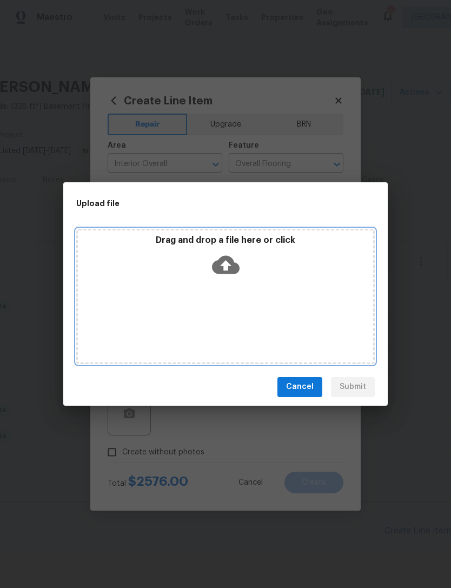
click at [276, 280] on div "Drag and drop a file here or click" at bounding box center [225, 258] width 295 height 46
click at [265, 298] on div "Drag and drop a file here or click" at bounding box center [225, 296] width 298 height 135
click at [287, 268] on div "Drag and drop a file here or click" at bounding box center [225, 258] width 295 height 46
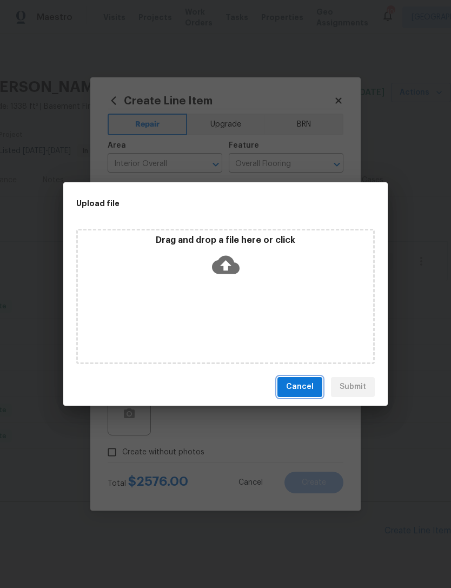
click at [290, 390] on span "Cancel" at bounding box center [300, 387] width 28 height 14
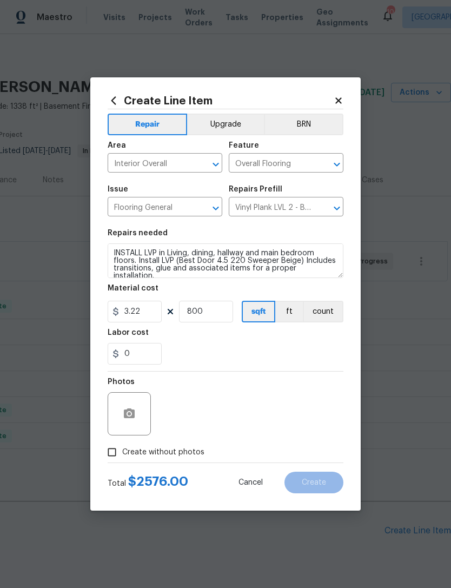
click at [115, 455] on input "Create without photos" at bounding box center [112, 452] width 21 height 21
checkbox input "true"
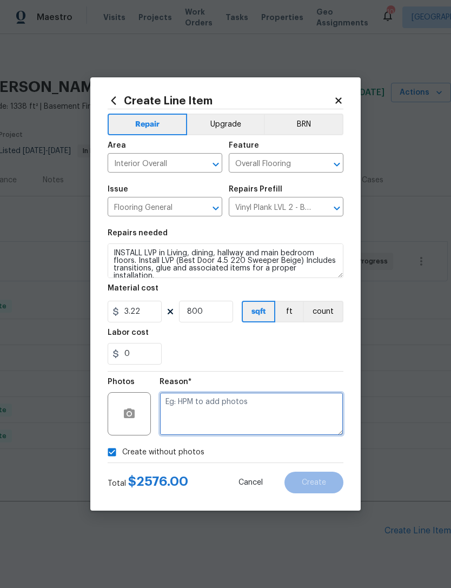
click at [204, 410] on textarea at bounding box center [251, 413] width 184 height 43
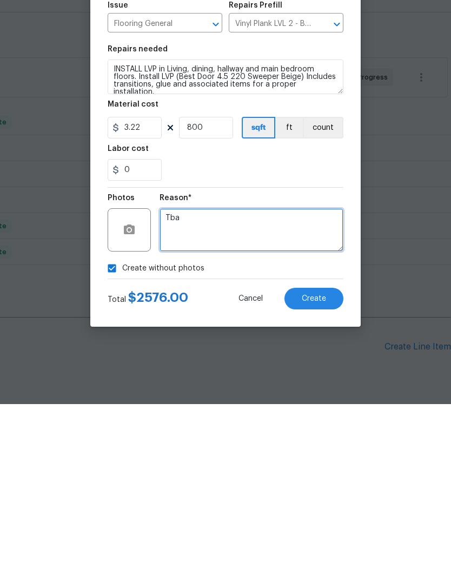
type textarea "Tba"
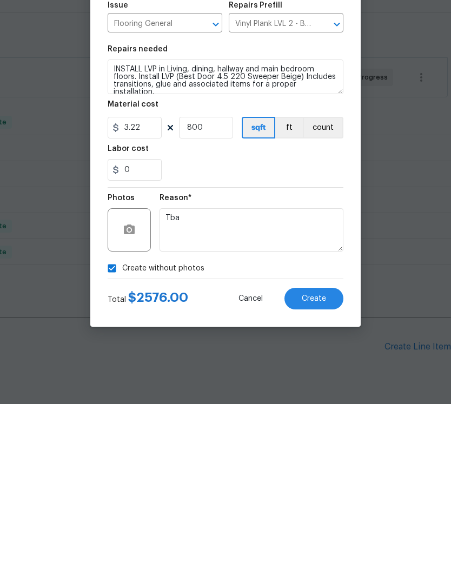
click at [322, 471] on button "Create" at bounding box center [313, 482] width 59 height 22
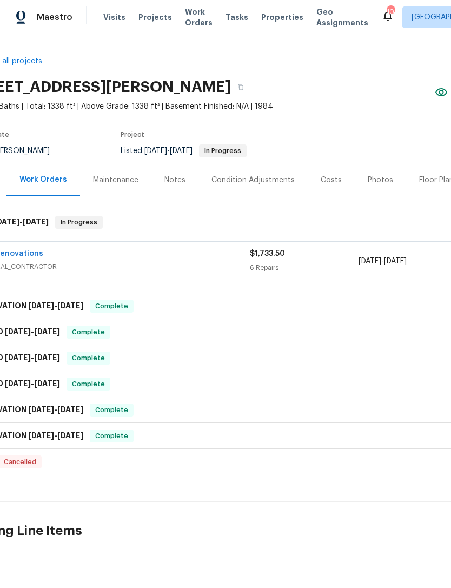
scroll to position [0, 40]
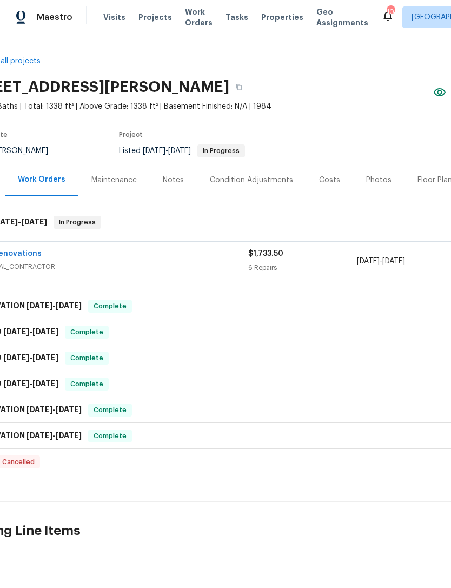
click at [327, 175] on div "Costs" at bounding box center [329, 180] width 21 height 11
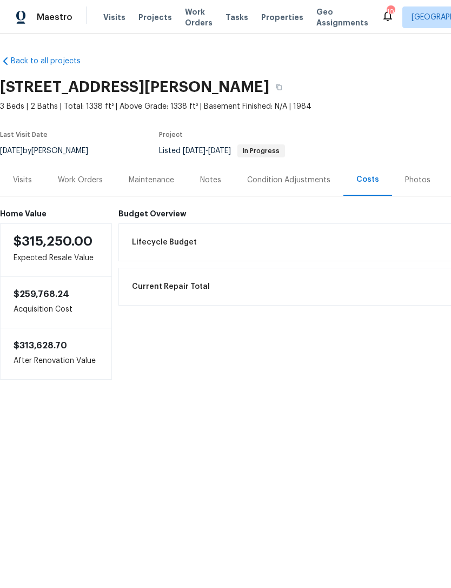
click at [27, 178] on div "Visits" at bounding box center [22, 180] width 19 height 11
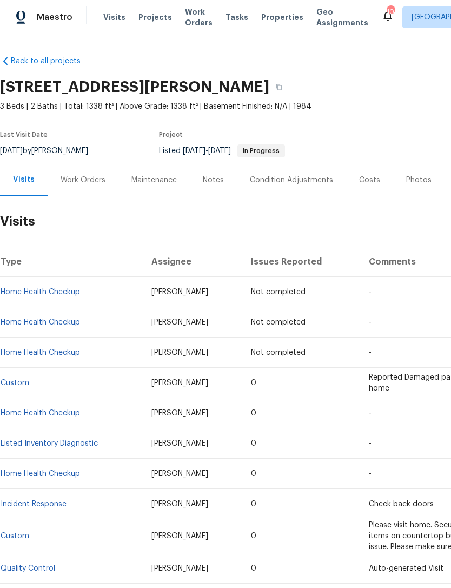
click at [109, 174] on div "Work Orders" at bounding box center [83, 180] width 71 height 32
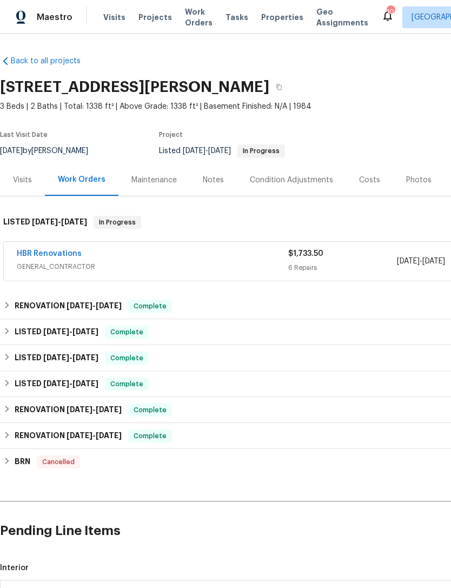
click at [219, 179] on div "Notes" at bounding box center [213, 180] width 21 height 11
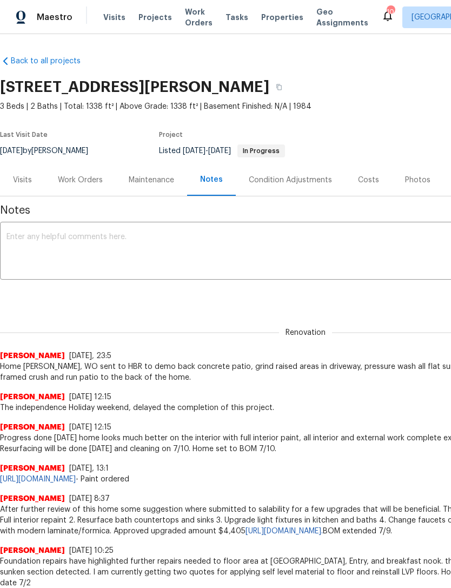
click at [79, 180] on div "Work Orders" at bounding box center [80, 180] width 45 height 11
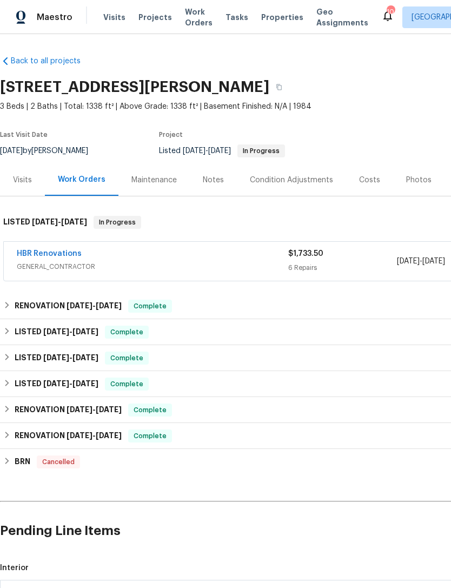
click at [59, 256] on link "HBR Renovations" at bounding box center [49, 254] width 65 height 8
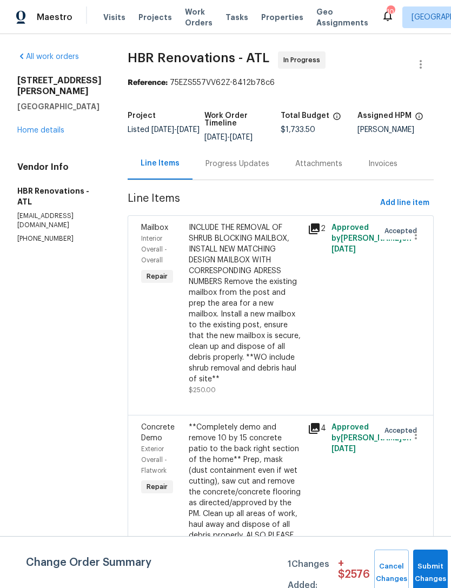
click at [250, 165] on div "Progress Updates" at bounding box center [237, 163] width 64 height 11
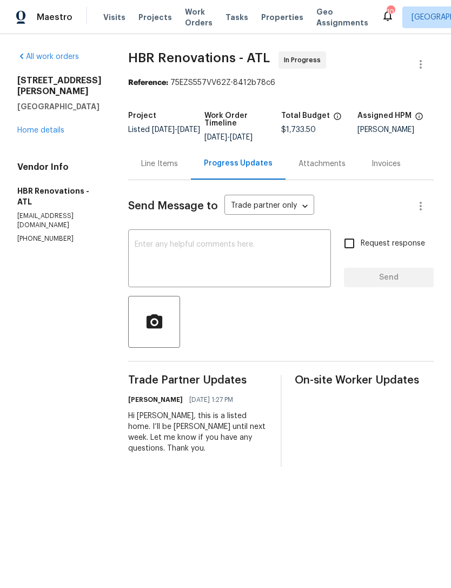
click at [242, 261] on textarea at bounding box center [230, 260] width 190 height 38
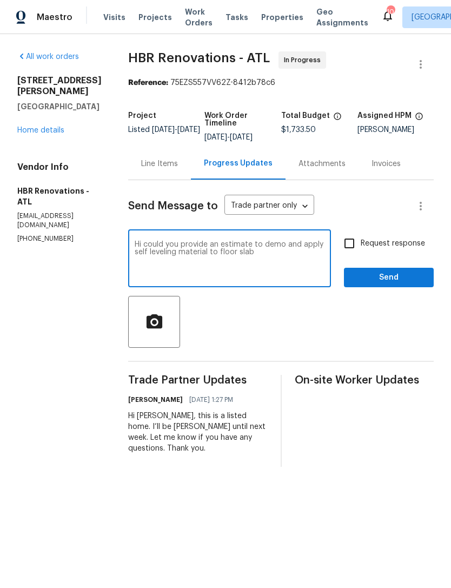
click at [291, 254] on textarea "Hi could you provide an estimate to demo and apply self leveling material to fl…" at bounding box center [230, 260] width 190 height 38
click at [321, 258] on textarea "Hi could you provide an estimate to demo existing floor and apply self leveling…" at bounding box center [230, 260] width 190 height 38
click at [225, 278] on textarea "Hi could you provide an estimate to demo existing floor and apply self leveling…" at bounding box center [230, 260] width 190 height 38
click at [211, 278] on textarea "Hi could you provide an estimate to demo existing floor and apply self leveling…" at bounding box center [230, 260] width 190 height 38
click at [151, 254] on textarea "Hi could you provide an estimate to demo existing floor and apply self leveling…" at bounding box center [230, 260] width 190 height 38
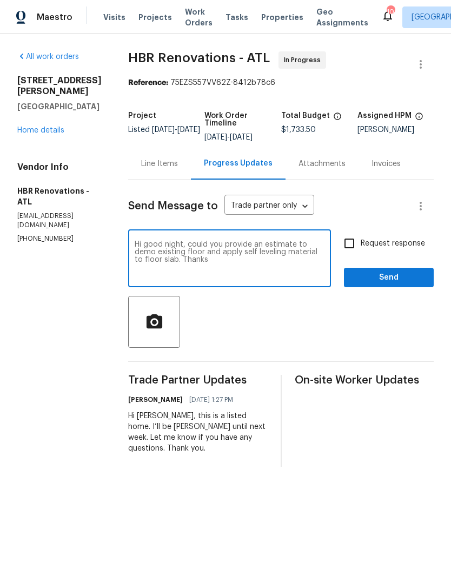
type textarea "Hi good night, could you provide an estimate to demo existing floor and apply s…"
click at [347, 249] on input "Request response" at bounding box center [349, 243] width 23 height 23
checkbox input "true"
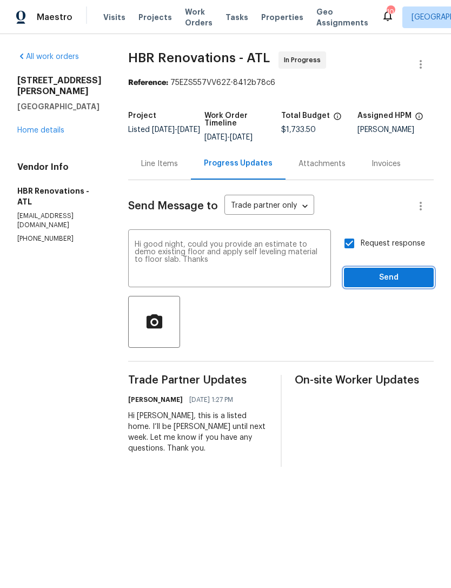
click at [396, 284] on span "Send" at bounding box center [388, 278] width 72 height 14
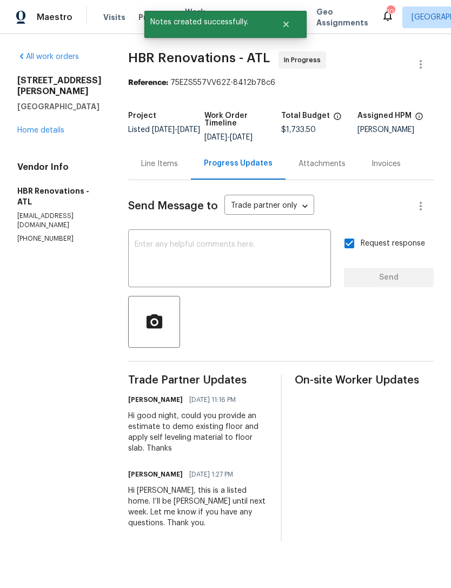
click at [49, 132] on link "Home details" at bounding box center [40, 131] width 47 height 8
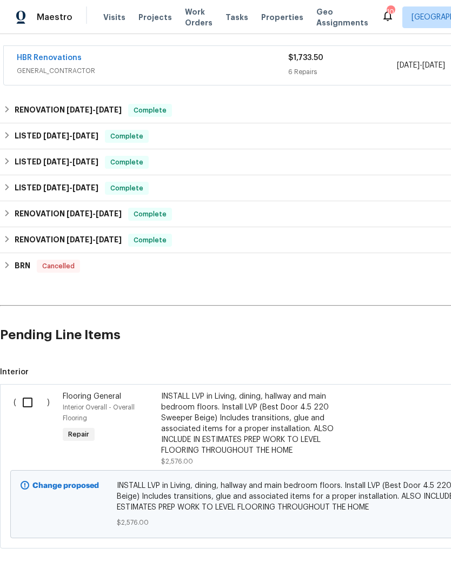
scroll to position [195, 0]
click at [395, 444] on div at bounding box center [379, 429] width 49 height 82
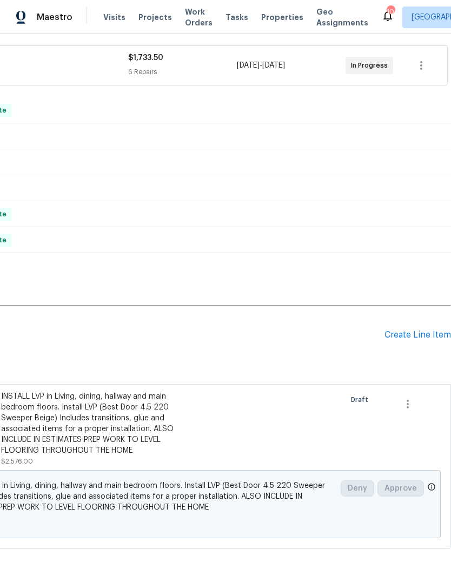
scroll to position [195, 160]
click at [404, 402] on icon "button" at bounding box center [407, 404] width 13 height 13
click at [416, 405] on li "Cancel" at bounding box center [416, 404] width 42 height 18
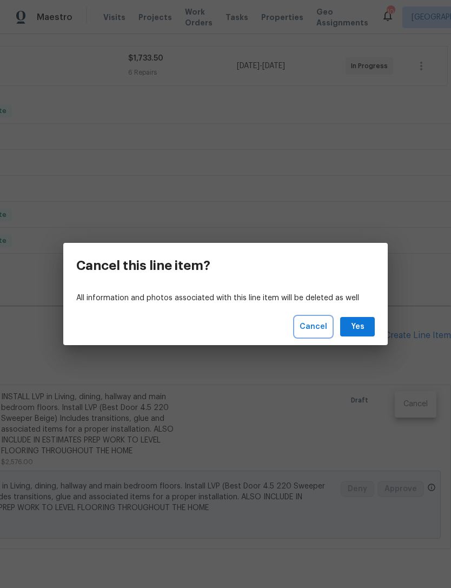
click at [314, 328] on span "Cancel" at bounding box center [314, 327] width 28 height 14
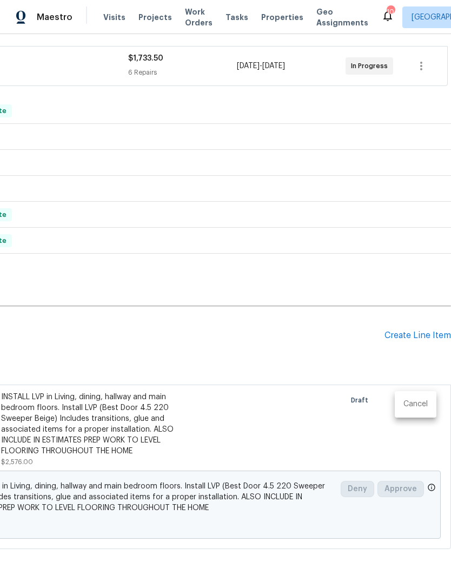
click at [213, 443] on div at bounding box center [225, 294] width 451 height 588
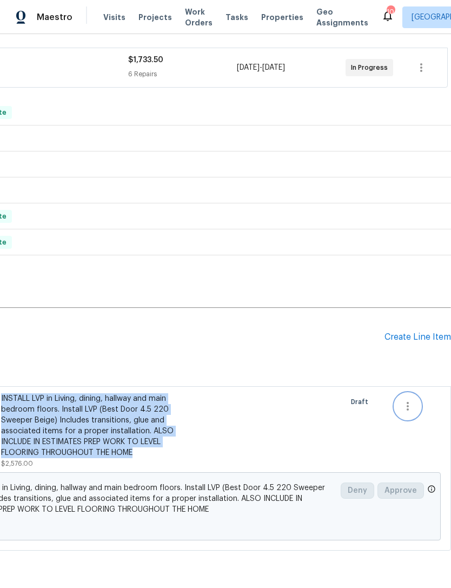
scroll to position [194, 160]
click at [287, 349] on h2 "Pending Line Items" at bounding box center [112, 337] width 544 height 50
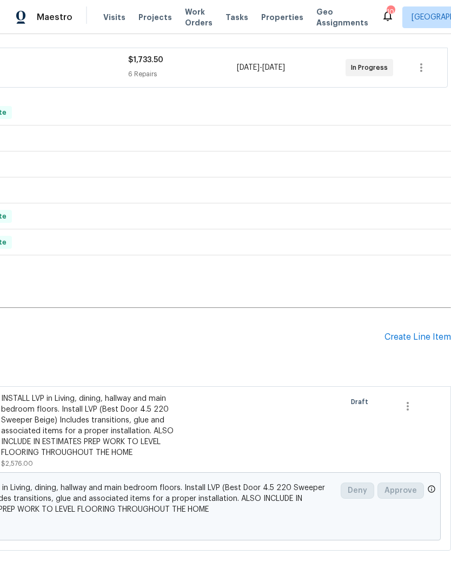
click at [416, 337] on div "Create Line Item" at bounding box center [417, 337] width 66 height 10
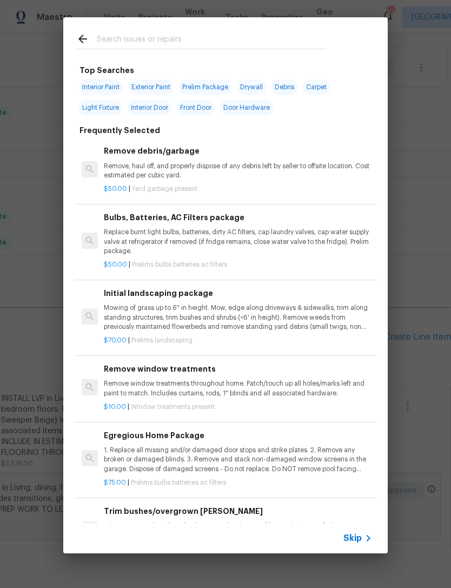
click at [195, 41] on input "text" at bounding box center [211, 40] width 229 height 16
type input "Floor"
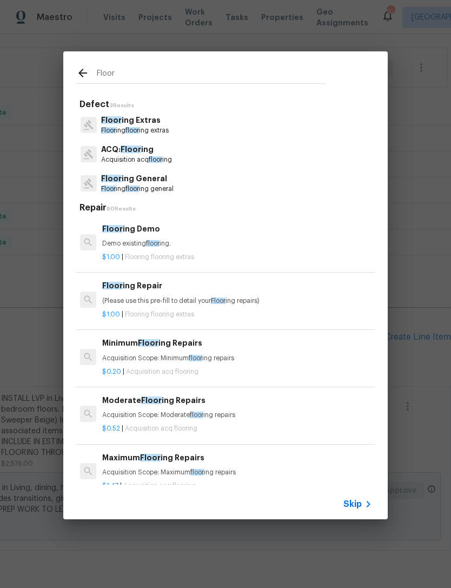
scroll to position [0, 2]
click at [159, 176] on p "Floor ing General" at bounding box center [137, 178] width 72 height 11
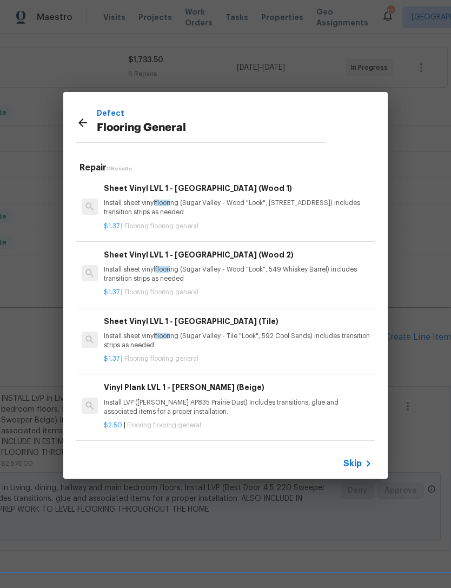
scroll to position [0, 0]
click at [81, 122] on icon at bounding box center [82, 122] width 13 height 13
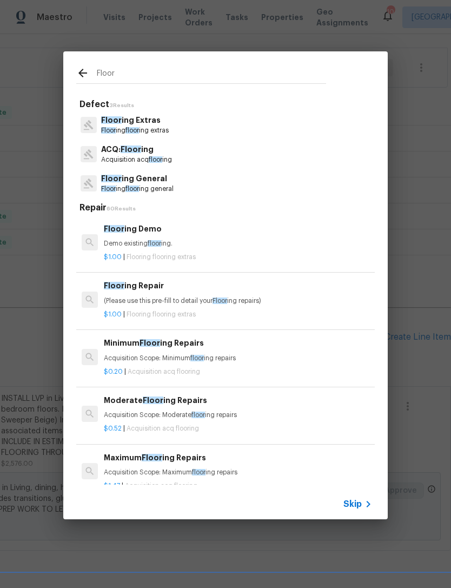
click at [162, 127] on p "Floor ing floor ing extras" at bounding box center [135, 130] width 68 height 9
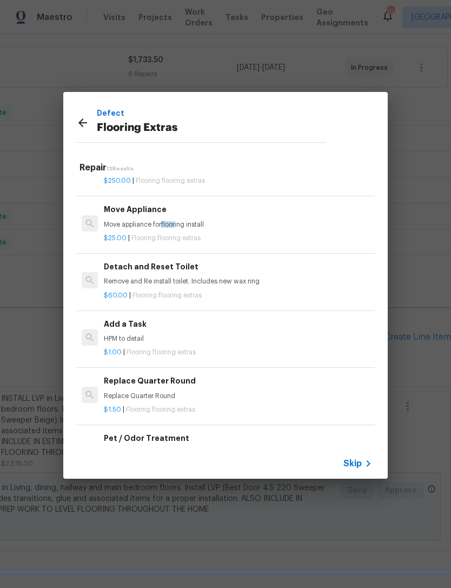
scroll to position [265, 0]
click at [243, 336] on p "HPM to detail" at bounding box center [238, 338] width 268 height 9
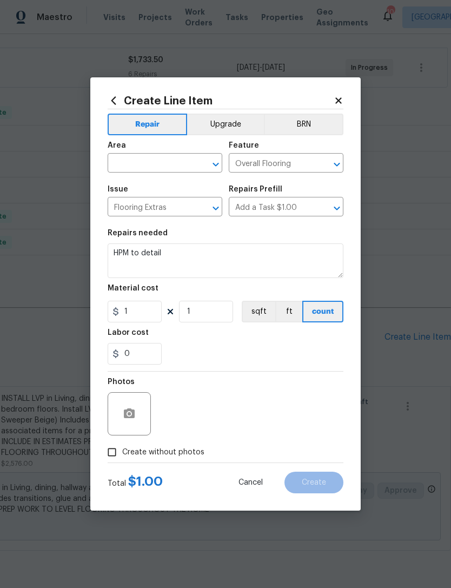
click at [150, 156] on input "text" at bounding box center [150, 164] width 84 height 17
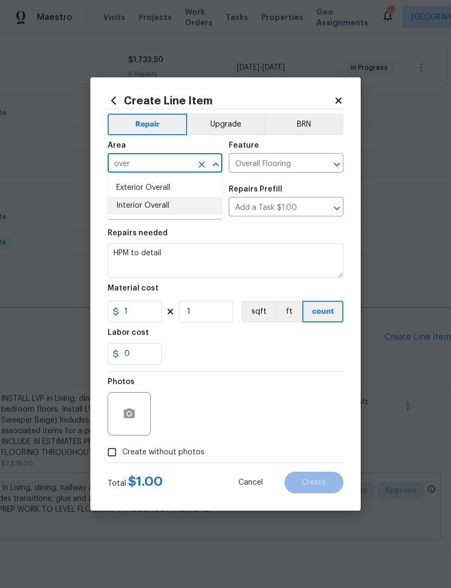
click at [167, 203] on li "Interior Overall" at bounding box center [165, 206] width 115 height 18
type input "Interior Overall"
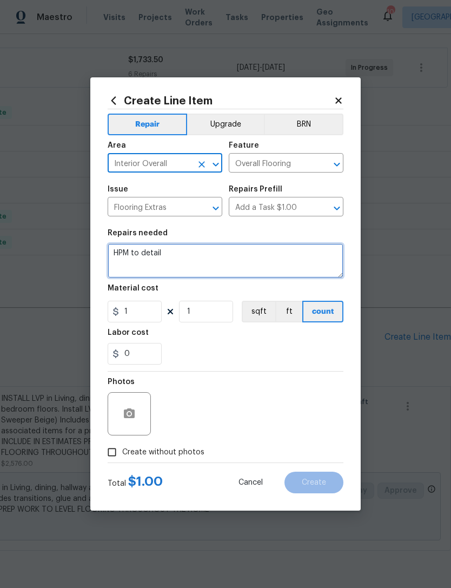
click at [196, 263] on textarea "HPM to detail" at bounding box center [226, 260] width 236 height 35
type textarea "H"
type textarea "M"
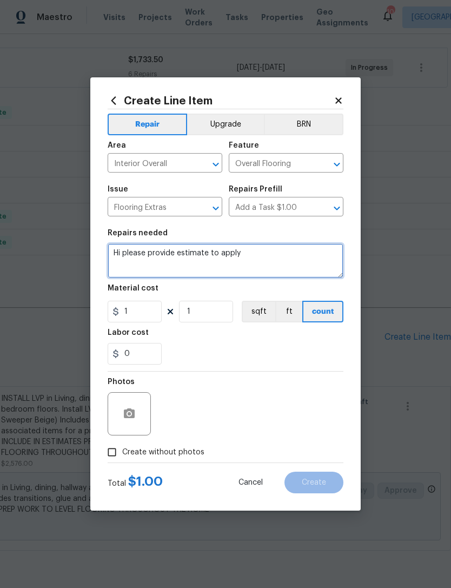
click at [125, 251] on textarea "Hi please provide estimate to apply" at bounding box center [226, 260] width 236 height 35
click at [141, 256] on textarea "please provide estimate to apply" at bounding box center [226, 260] width 236 height 35
click at [241, 258] on textarea "PLEASE provide estimate to apply" at bounding box center [226, 260] width 236 height 35
click at [311, 270] on textarea "PLEASE provide estimate to apply SELF LEVELING MATERIAL TO FLOOR SLAB. ALSO INC…" at bounding box center [226, 260] width 236 height 35
click at [302, 267] on textarea "PLEASE provide estimate to apply SELF LEVELING MATERIAL TO FLOOR SLAB. ALSO INC…" at bounding box center [226, 260] width 236 height 35
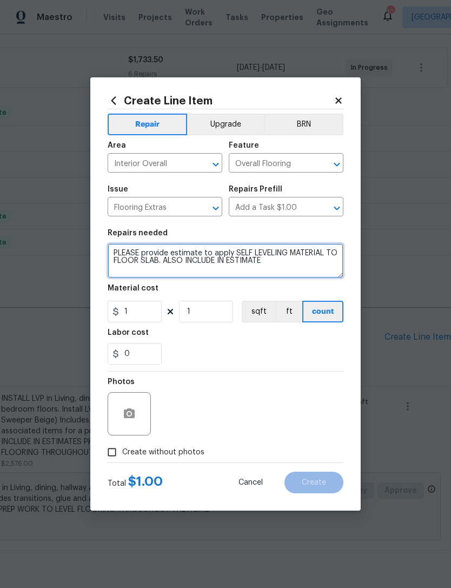
paste textarea "INSTALL LVP in Living, dining, hallway and main bedroom floors. Install LVP (Be…"
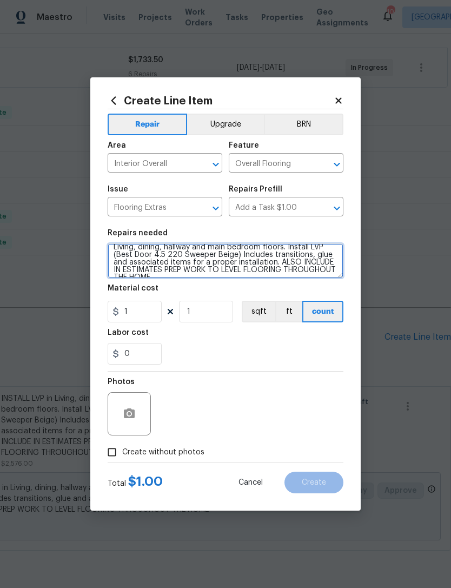
scroll to position [23, 0]
click at [280, 263] on textarea "PLEASE provide estimate to apply SELF LEVELING MATERIAL TO FLOOR SLAB. ALSO INC…" at bounding box center [226, 260] width 236 height 35
type textarea "PLEASE provide estimate to apply SELF LEVELING MATERIAL TO FLOOR SLAB. ALSO INC…"
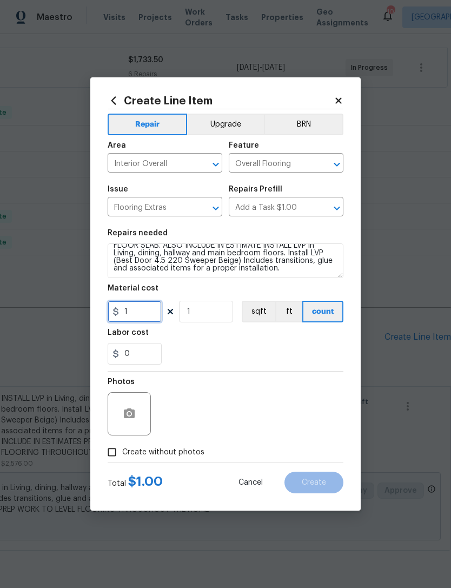
click at [155, 312] on input "1" at bounding box center [135, 312] width 54 height 22
type input "75"
click at [231, 355] on div "0" at bounding box center [226, 354] width 236 height 22
click at [108, 457] on input "Create without photos" at bounding box center [112, 452] width 21 height 21
checkbox input "true"
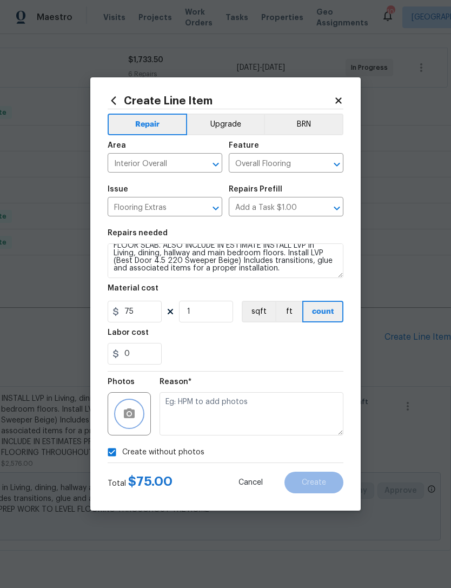
click at [131, 418] on icon "button" at bounding box center [129, 413] width 11 height 10
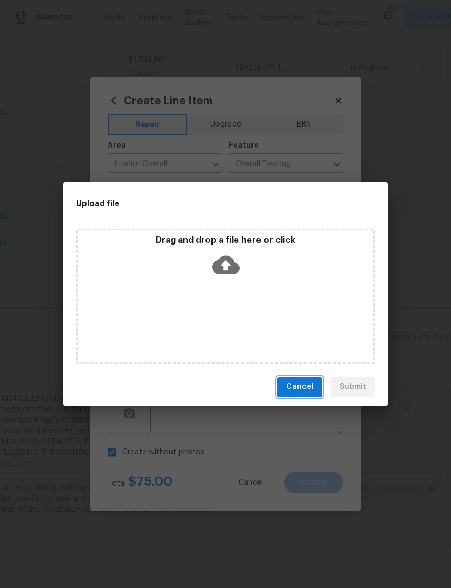
click at [305, 387] on span "Cancel" at bounding box center [300, 387] width 28 height 14
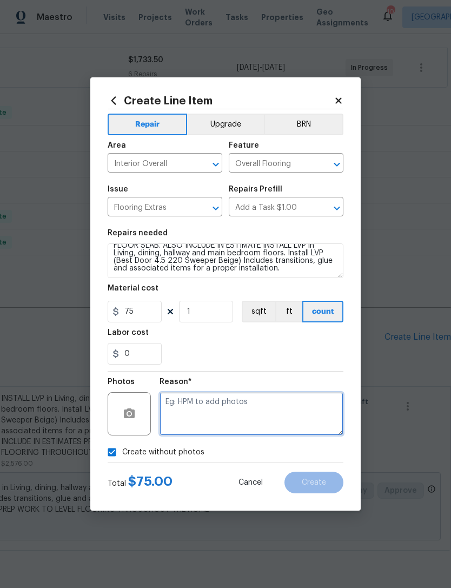
click at [222, 410] on textarea at bounding box center [251, 413] width 184 height 43
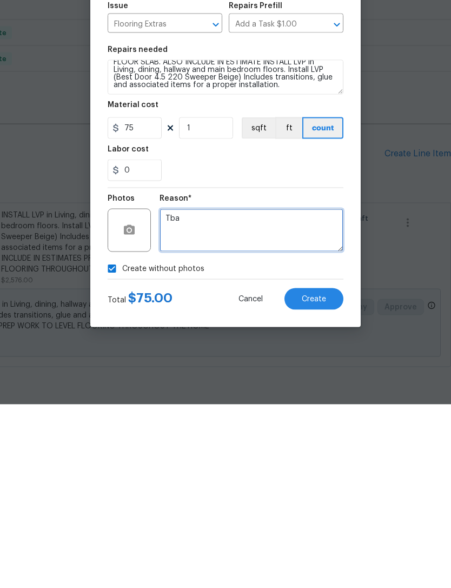
type textarea "Tba"
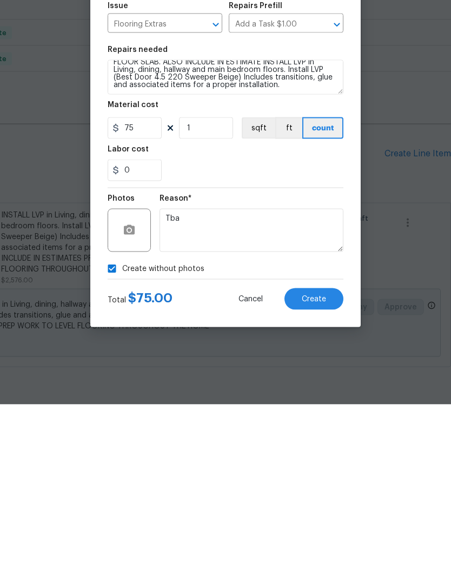
click at [265, 442] on div "Create without photos" at bounding box center [226, 452] width 236 height 21
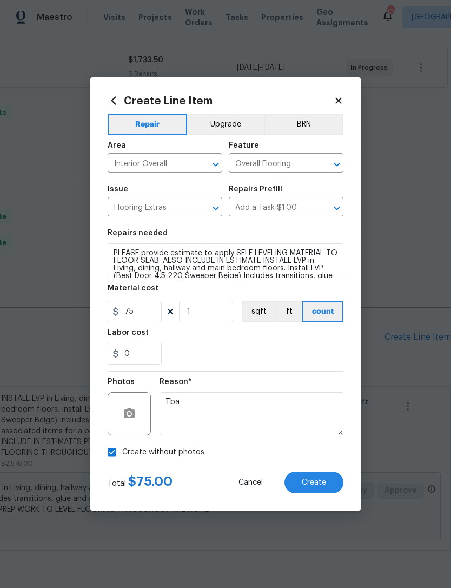
scroll to position [0, 0]
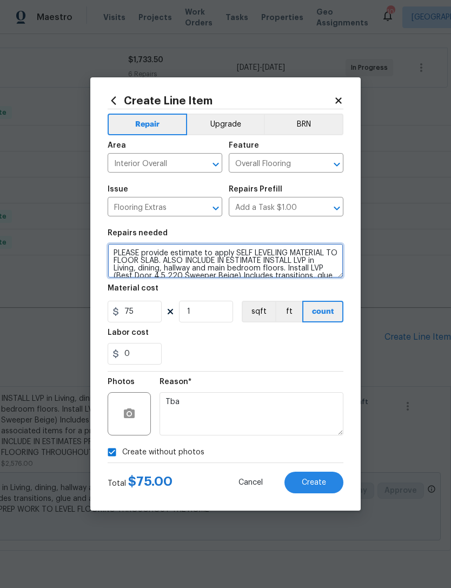
click at [144, 252] on textarea "PLEASE provide estimate to apply SELF LEVELING MATERIAL TO FLOOR SLAB. ALSO INC…" at bounding box center [226, 260] width 236 height 35
click at [148, 250] on textarea "provide estimate to apply SELF LEVELING MATERIAL TO FLOOR SLAB. ALSO INCLUDE IN…" at bounding box center [226, 260] width 236 height 35
click at [172, 254] on textarea "PROVIDE estimate to apply SELF LEVELING MATERIAL TO FLOOR SLAB. ALSO INCLUDE IN…" at bounding box center [226, 260] width 236 height 35
click at [262, 257] on textarea "PROVIDE estimate to apply SELF LEVELING MATERIAL TO FLOOR SLAB. ALSO INCLUDE IN…" at bounding box center [226, 260] width 236 height 35
click at [265, 263] on textarea "PROVIDE estimate to apply SELF LEVELING MATERIAL TO FLOOR SLAB. ALSO INCLUDE IN…" at bounding box center [226, 260] width 236 height 35
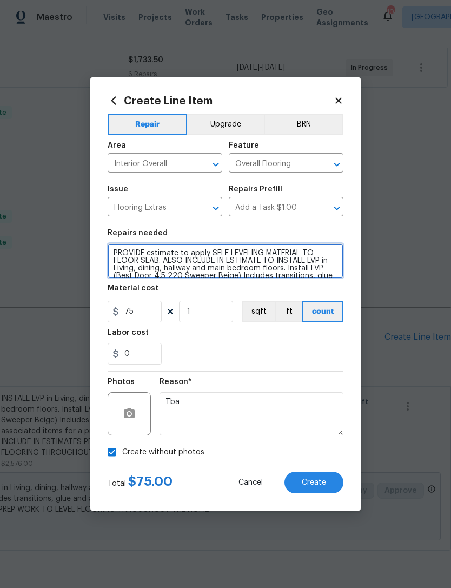
click at [155, 269] on textarea "PROVIDE estimate to apply SELF LEVELING MATERIAL TO FLOOR SLAB. ALSO INCLUDE IN…" at bounding box center [226, 260] width 236 height 35
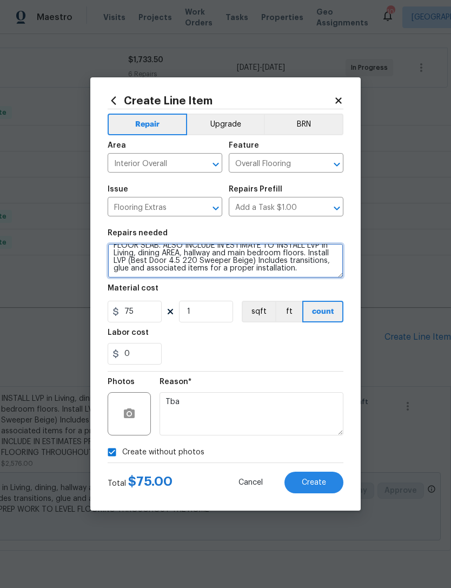
scroll to position [15, 0]
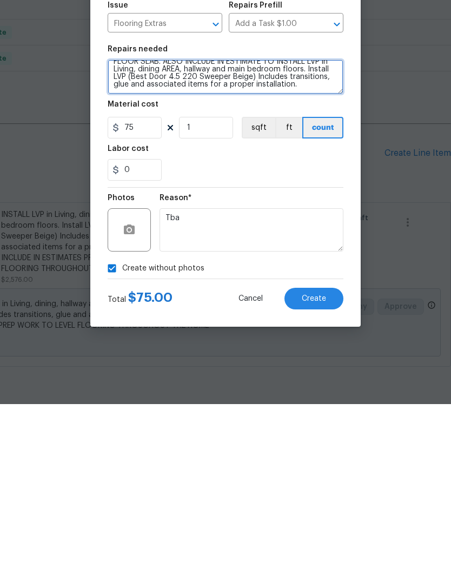
type textarea "PROVIDE estimate to apply SELF LEVELING MATERIAL TO FLOOR SLAB. ALSO INCLUDE IN…"
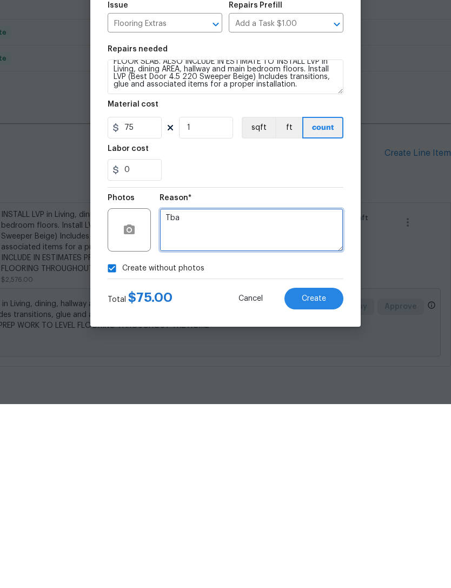
click at [207, 392] on textarea "Tba" at bounding box center [251, 413] width 184 height 43
type textarea "T"
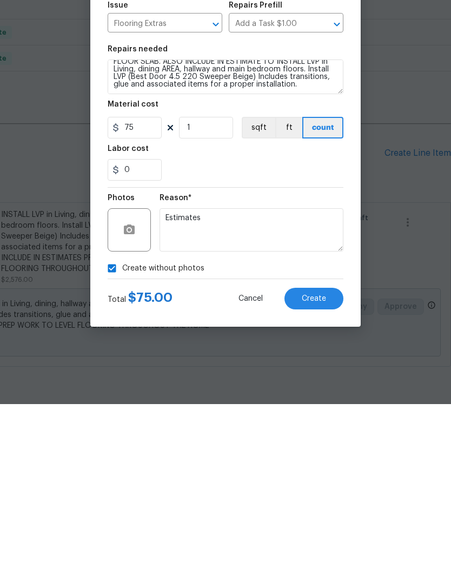
click at [279, 343] on div "0" at bounding box center [226, 354] width 236 height 22
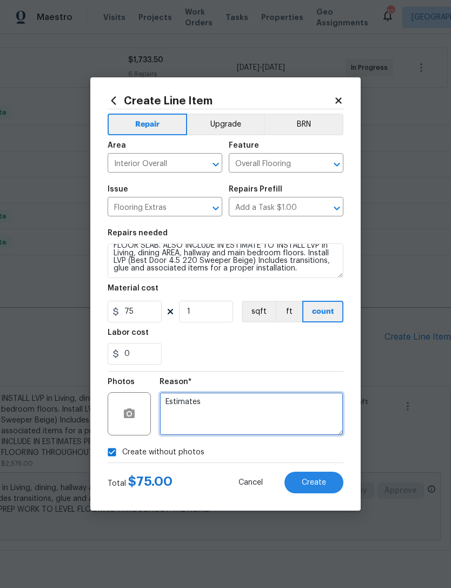
click at [165, 406] on textarea "Estimates" at bounding box center [251, 413] width 184 height 43
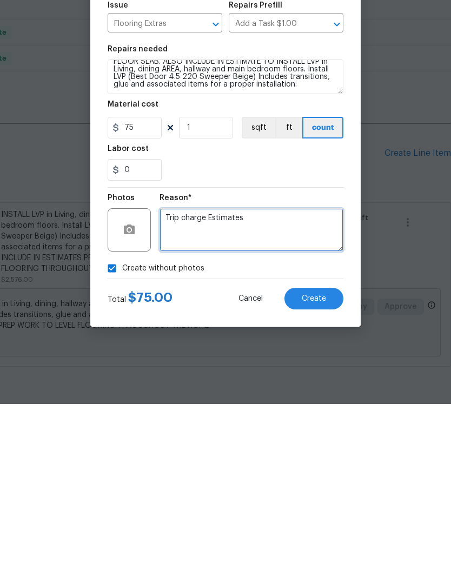
type textarea "Trip charge Estimates"
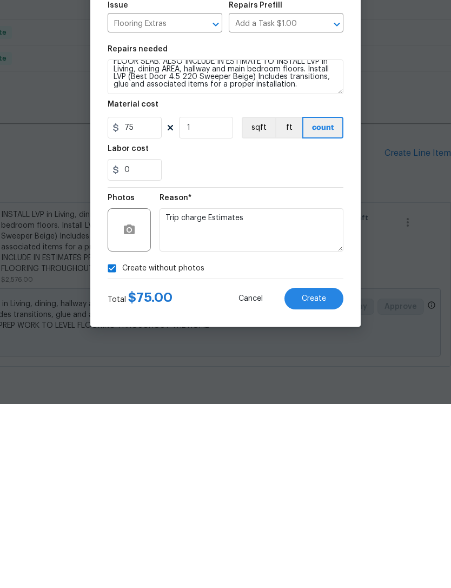
click at [311, 478] on span "Create" at bounding box center [314, 482] width 24 height 8
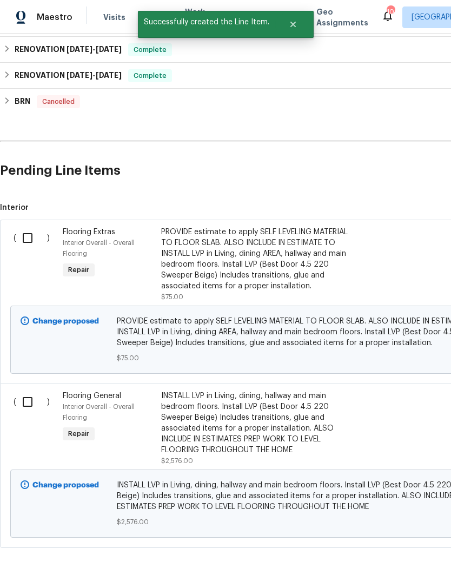
scroll to position [360, 0]
click at [31, 227] on input "checkbox" at bounding box center [31, 238] width 31 height 23
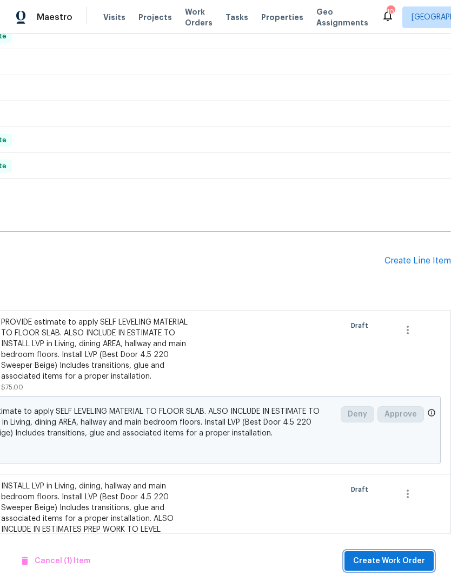
click at [396, 556] on span "Create Work Order" at bounding box center [389, 561] width 72 height 14
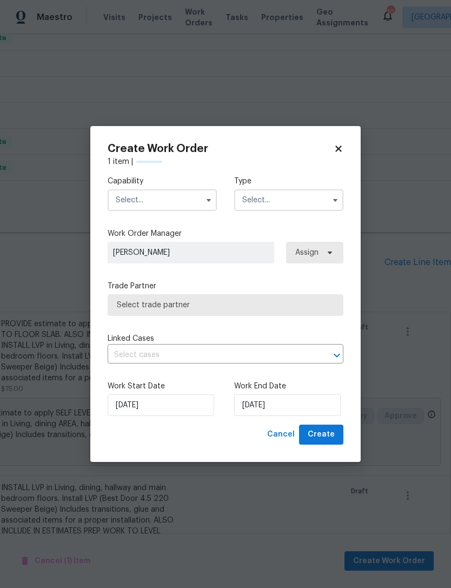
checkbox input "false"
click at [171, 201] on input "text" at bounding box center [162, 200] width 109 height 22
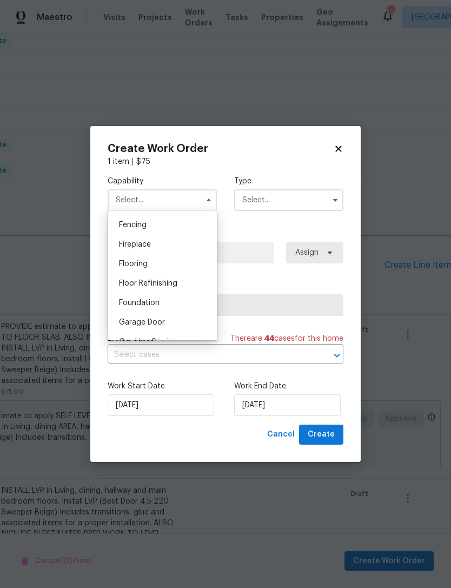
scroll to position [380, 0]
click at [147, 264] on span "Flooring" at bounding box center [133, 262] width 29 height 8
type input "Flooring"
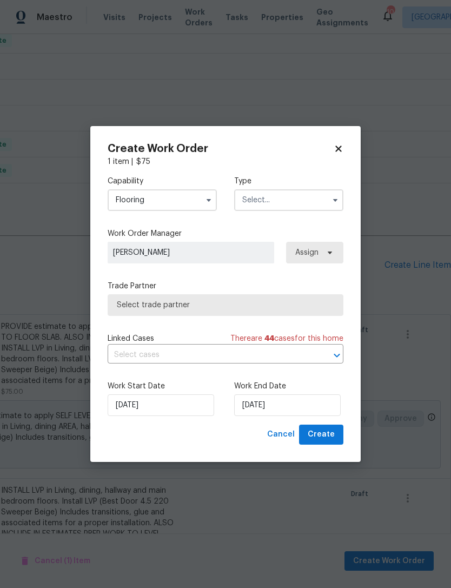
click at [290, 200] on input "text" at bounding box center [288, 200] width 109 height 22
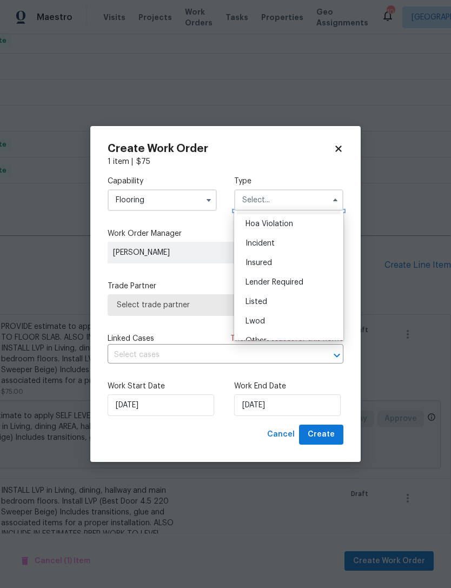
scroll to position [33, 0]
click at [270, 290] on div "Listed" at bounding box center [289, 286] width 104 height 19
type input "Listed"
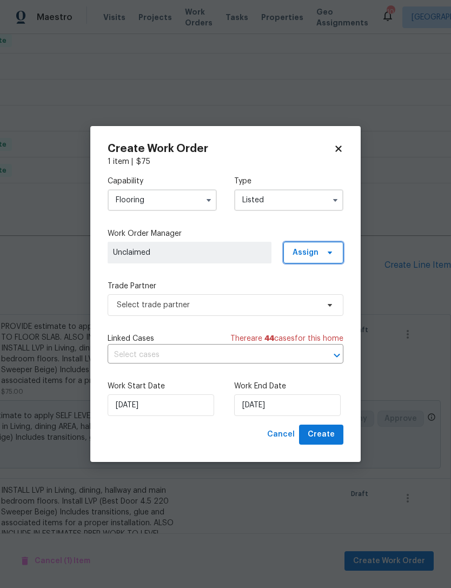
click at [319, 254] on span "Assign" at bounding box center [313, 253] width 60 height 22
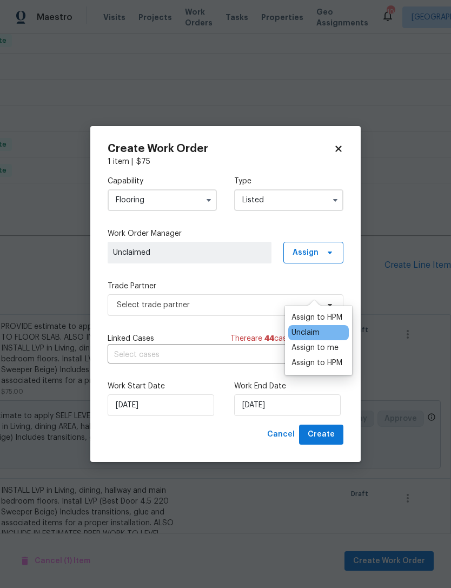
click at [332, 357] on div "Assign to HPM" at bounding box center [316, 362] width 51 height 11
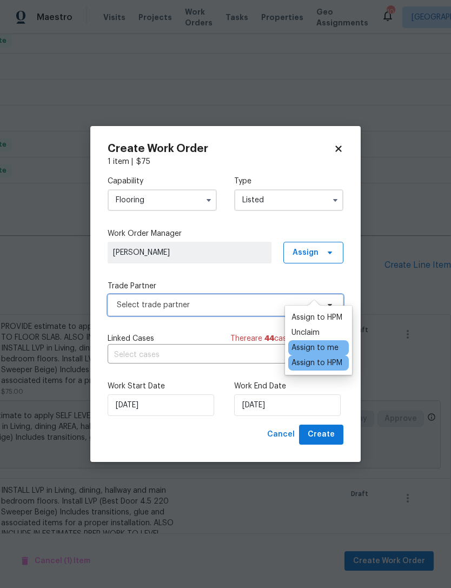
click at [224, 304] on span "Select trade partner" at bounding box center [218, 305] width 202 height 11
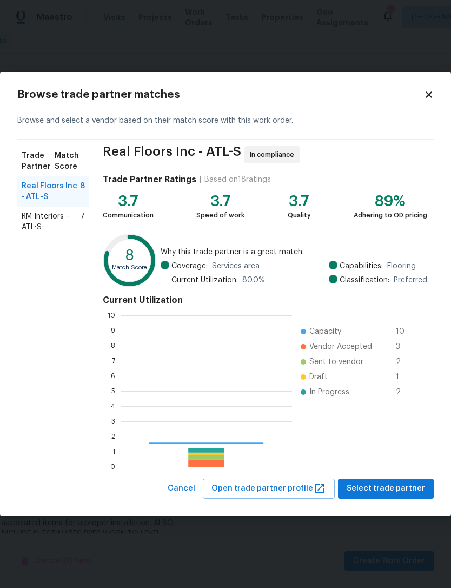
scroll to position [151, 171]
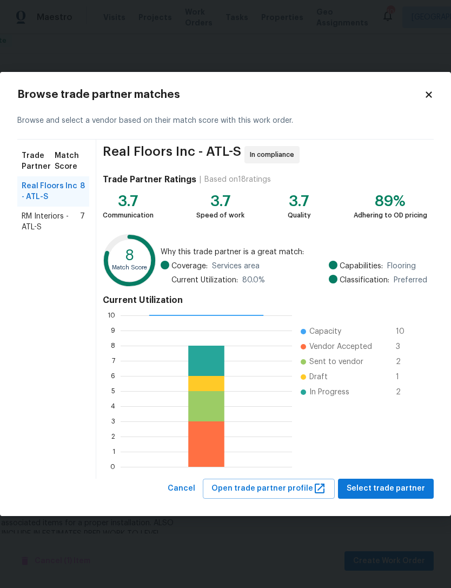
click at [66, 229] on span "RM Interiors - ATL-S" at bounding box center [51, 222] width 58 height 22
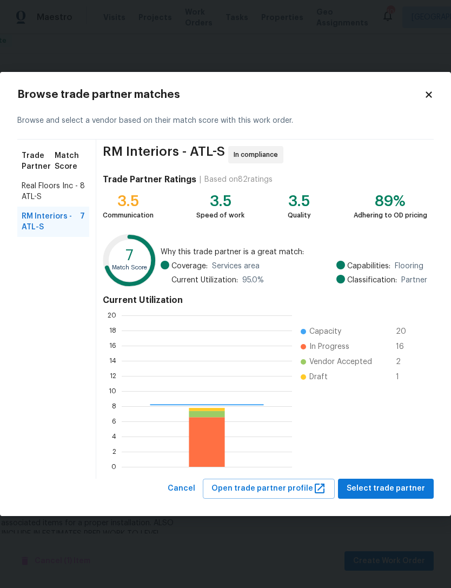
scroll to position [151, 170]
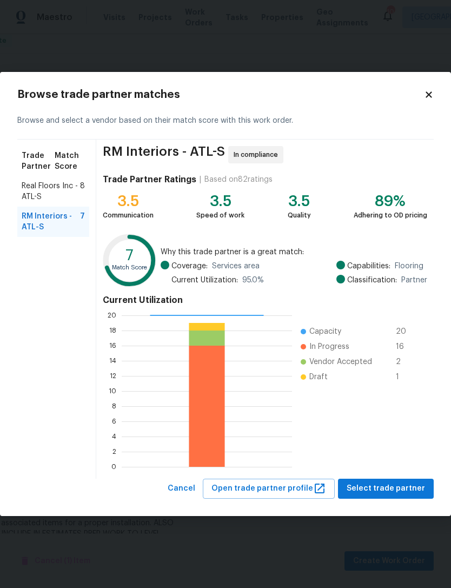
click at [52, 194] on span "Real Floors Inc - ATL-S" at bounding box center [51, 192] width 58 height 22
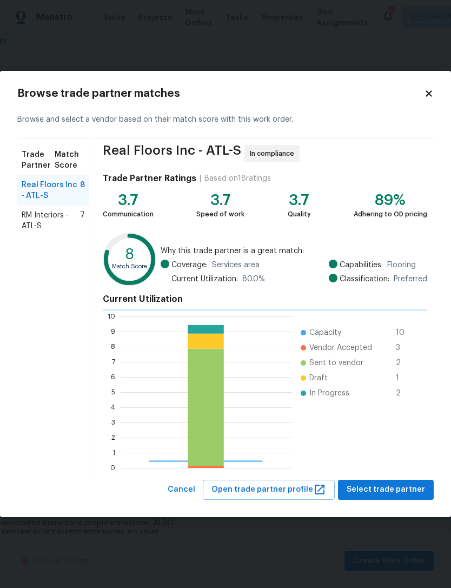
scroll to position [151, 171]
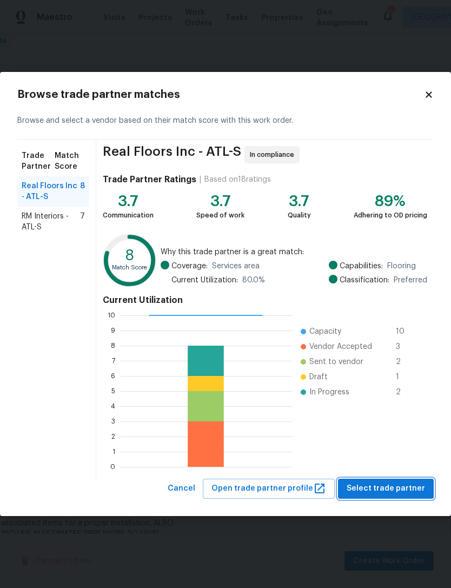
click at [390, 493] on span "Select trade partner" at bounding box center [386, 489] width 78 height 14
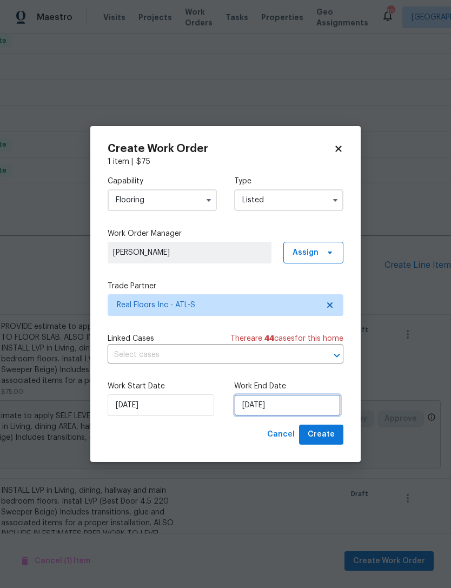
click at [267, 405] on input "[DATE]" at bounding box center [287, 405] width 107 height 22
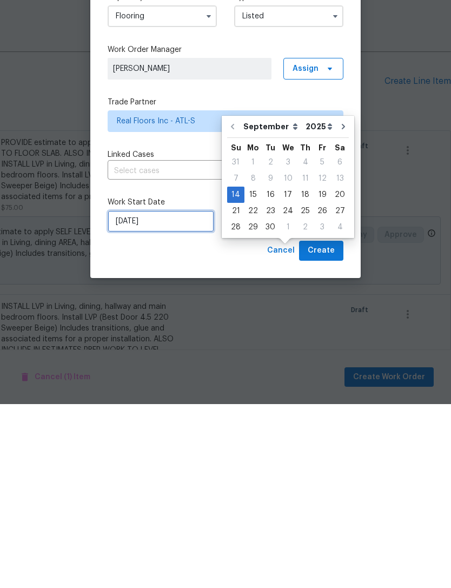
click at [151, 394] on input "[DATE]" at bounding box center [161, 405] width 107 height 22
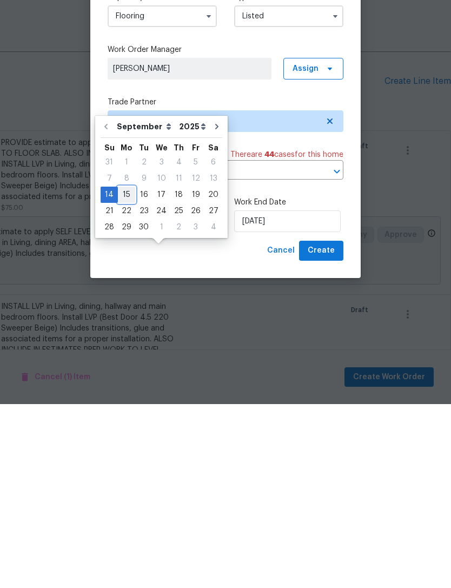
click at [127, 371] on div "15" at bounding box center [126, 378] width 17 height 15
type input "[DATE]"
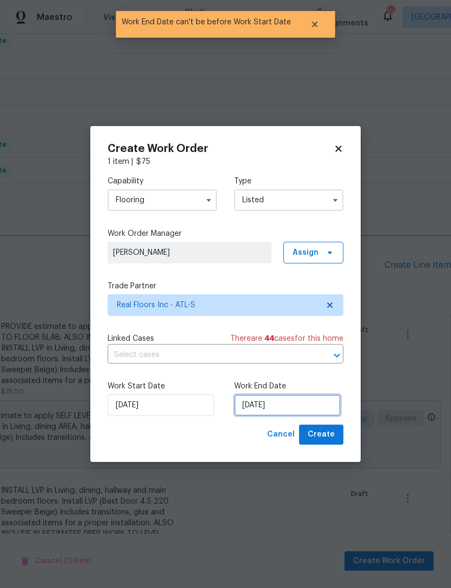
click at [280, 411] on input "[DATE]" at bounding box center [287, 405] width 107 height 22
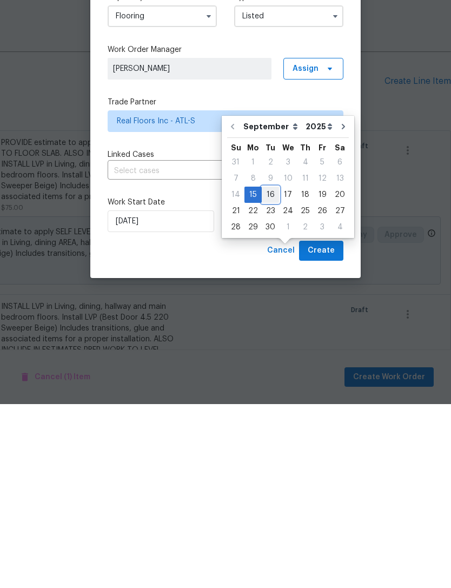
click at [265, 371] on div "16" at bounding box center [270, 378] width 17 height 15
type input "[DATE]"
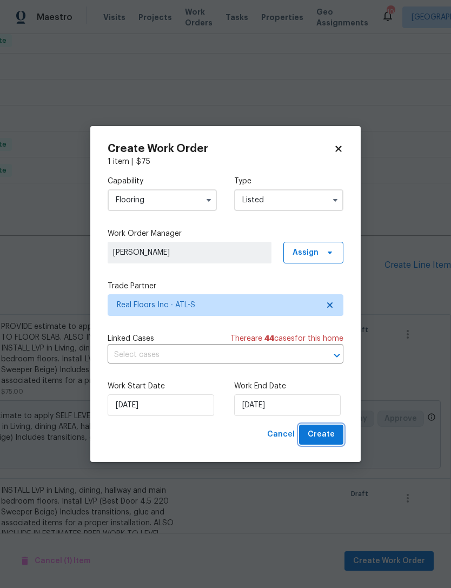
click at [328, 432] on span "Create" at bounding box center [321, 435] width 27 height 14
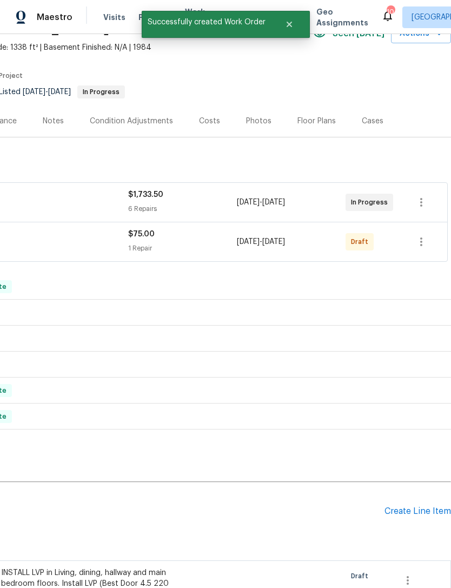
scroll to position [57, 160]
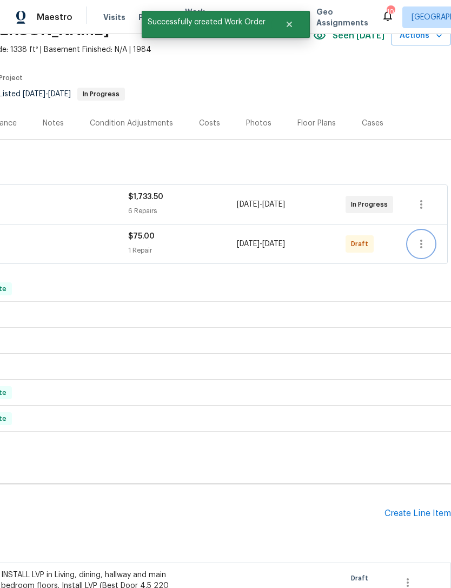
click at [417, 237] on icon "button" at bounding box center [421, 243] width 13 height 13
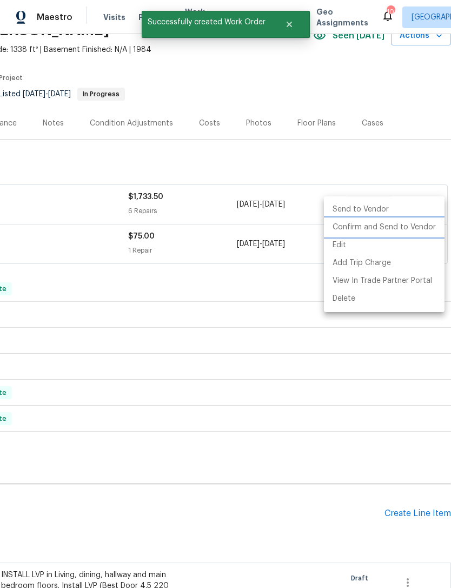
click at [391, 228] on li "Confirm and Send to Vendor" at bounding box center [384, 227] width 121 height 18
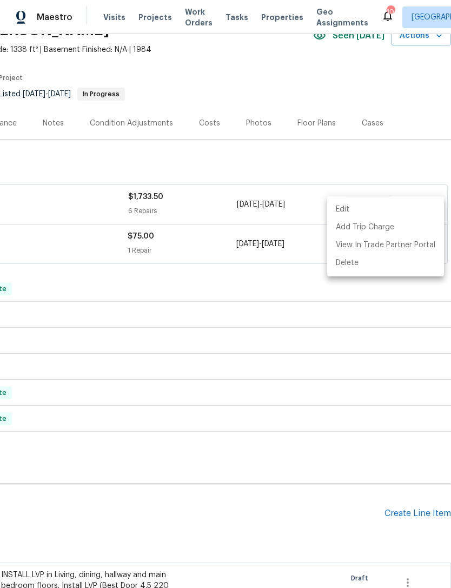
click at [403, 543] on div at bounding box center [225, 294] width 451 height 588
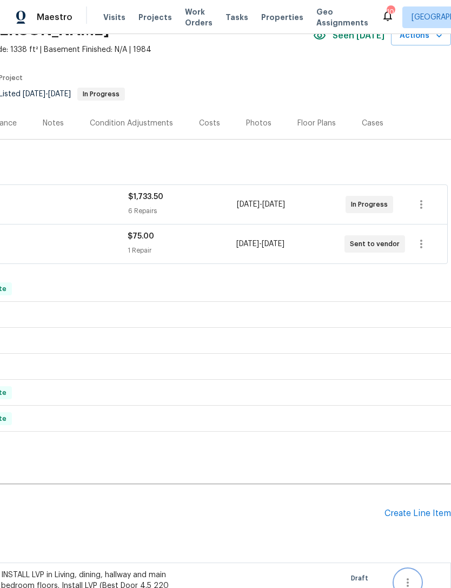
click at [405, 576] on icon "button" at bounding box center [407, 582] width 13 height 13
click at [417, 541] on li "Cancel" at bounding box center [416, 547] width 42 height 18
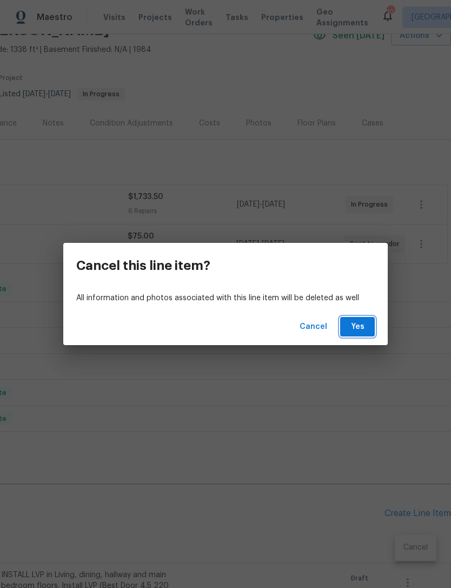
click at [364, 327] on span "Yes" at bounding box center [357, 327] width 17 height 14
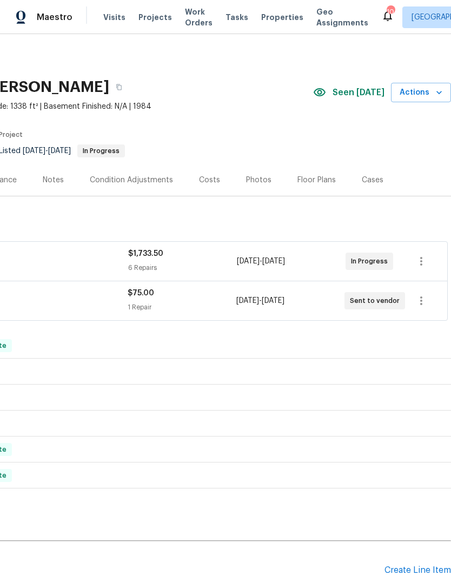
scroll to position [0, 160]
click at [424, 294] on icon "button" at bounding box center [421, 300] width 13 height 13
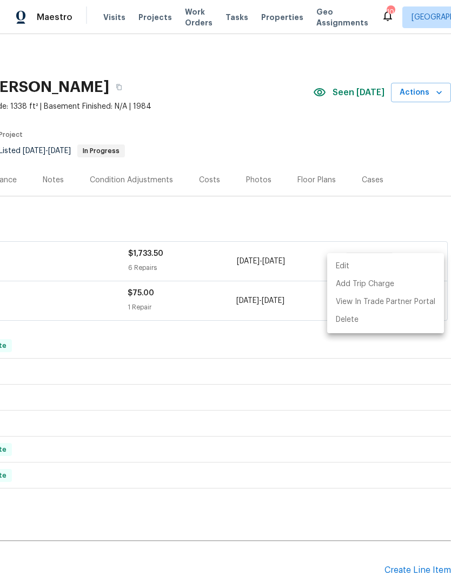
click at [360, 264] on li "Edit" at bounding box center [385, 266] width 117 height 18
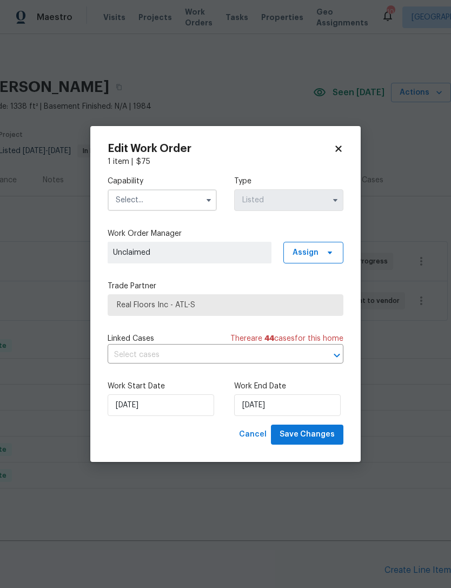
click at [174, 197] on input "text" at bounding box center [162, 200] width 109 height 22
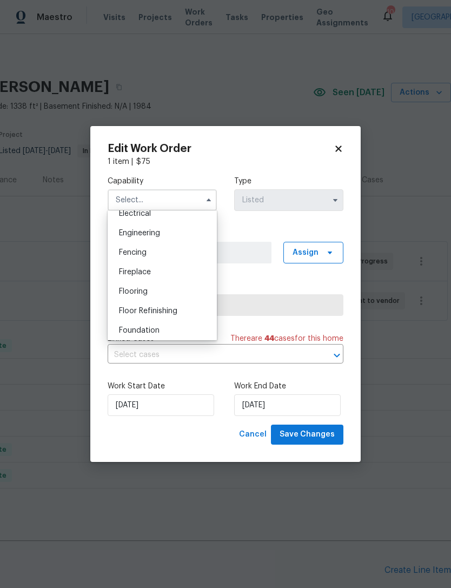
scroll to position [358, 0]
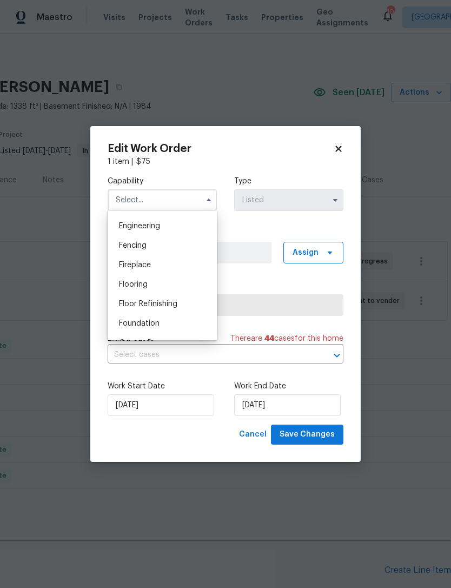
click at [149, 289] on div "Flooring" at bounding box center [162, 284] width 104 height 19
type input "Flooring"
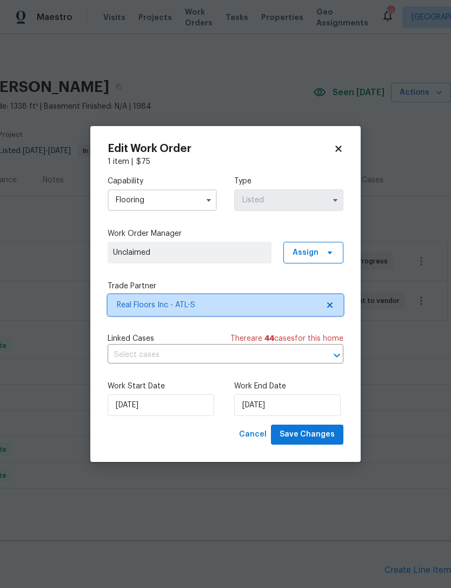
click at [210, 304] on span "Real Floors Inc - ATL-S" at bounding box center [218, 305] width 202 height 11
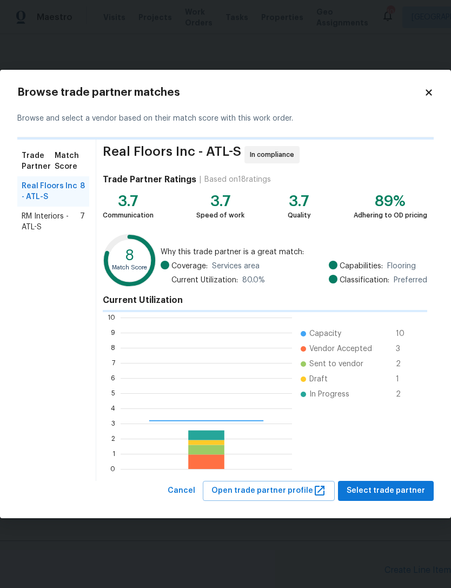
scroll to position [151, 171]
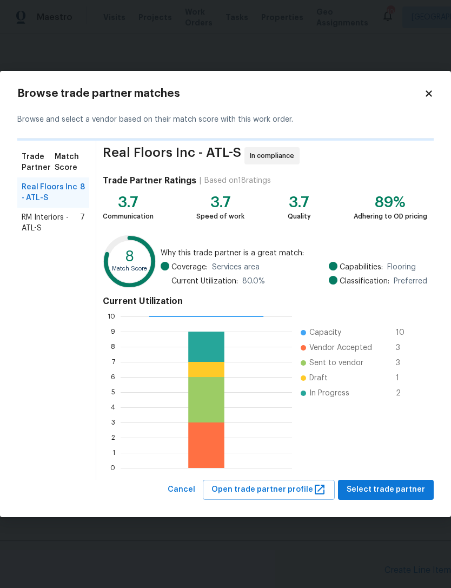
click at [58, 222] on span "RM Interiors - ATL-S" at bounding box center [51, 223] width 58 height 22
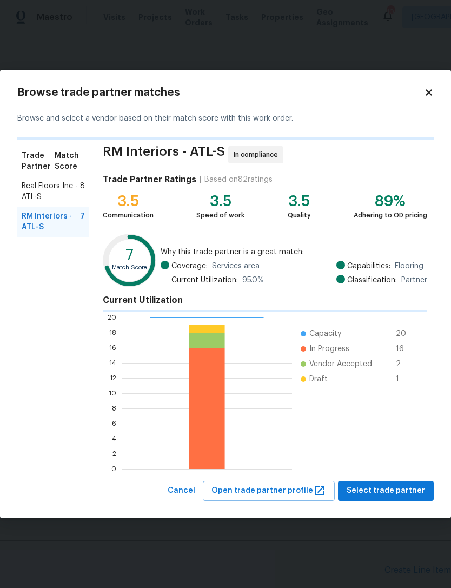
scroll to position [151, 170]
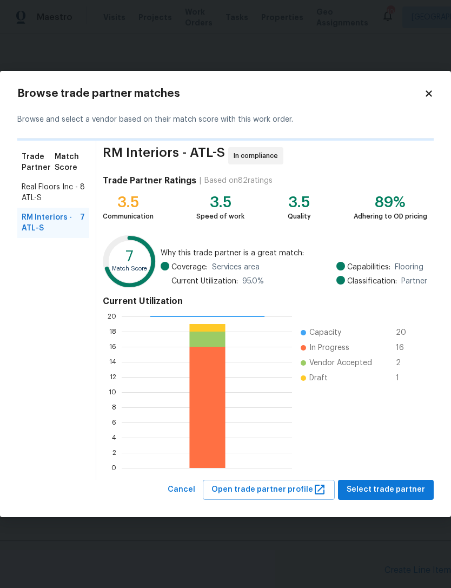
click at [387, 488] on span "Select trade partner" at bounding box center [386, 490] width 78 height 14
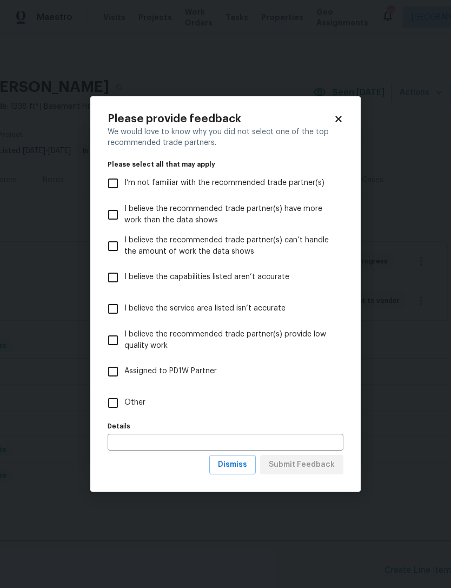
click at [114, 407] on input "Other" at bounding box center [113, 402] width 23 height 23
checkbox input "true"
click at [314, 464] on span "Submit Feedback" at bounding box center [302, 465] width 66 height 14
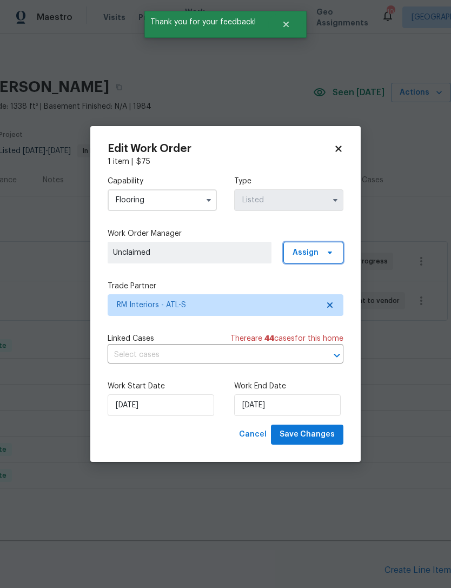
click at [321, 252] on span "Assign" at bounding box center [313, 253] width 60 height 22
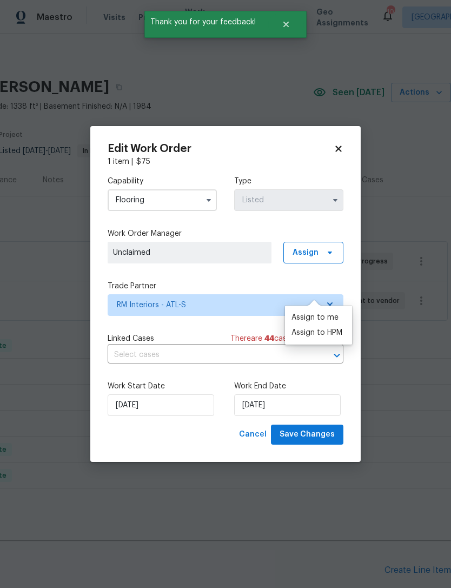
click at [324, 327] on div "Assign to HPM" at bounding box center [316, 332] width 51 height 11
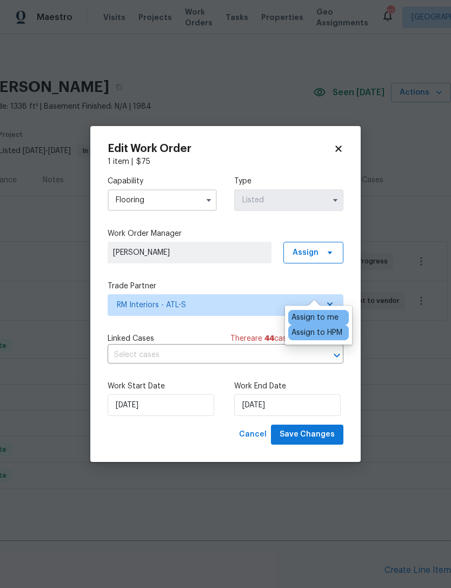
click at [327, 327] on div "Assign to HPM" at bounding box center [316, 332] width 51 height 11
click at [251, 223] on div "Capability Flooring Type Listed Work Order Manager Kenroy Hoilett Assign Trade …" at bounding box center [226, 295] width 236 height 257
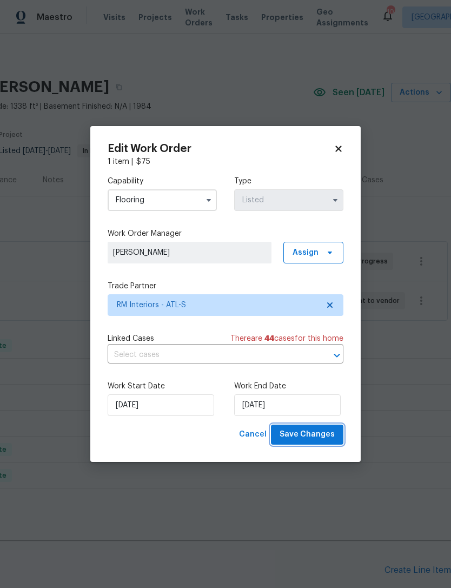
click at [316, 435] on span "Save Changes" at bounding box center [307, 435] width 55 height 14
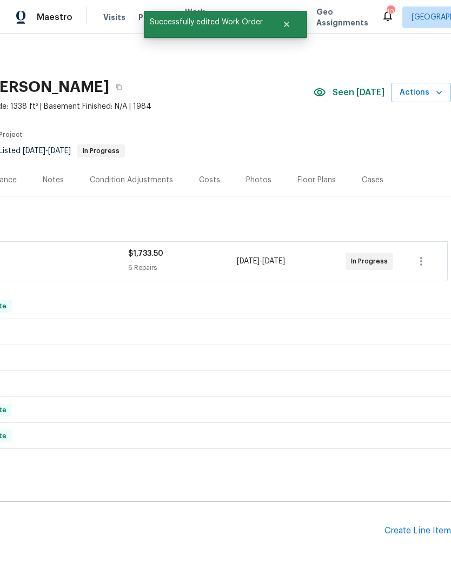
scroll to position [0, 0]
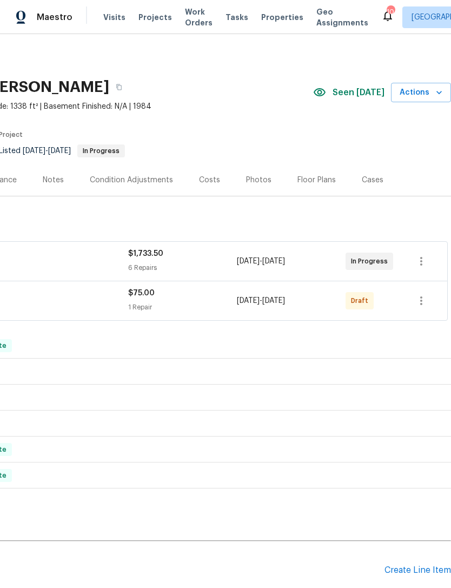
scroll to position [0, 160]
click at [421, 294] on icon "button" at bounding box center [421, 300] width 13 height 13
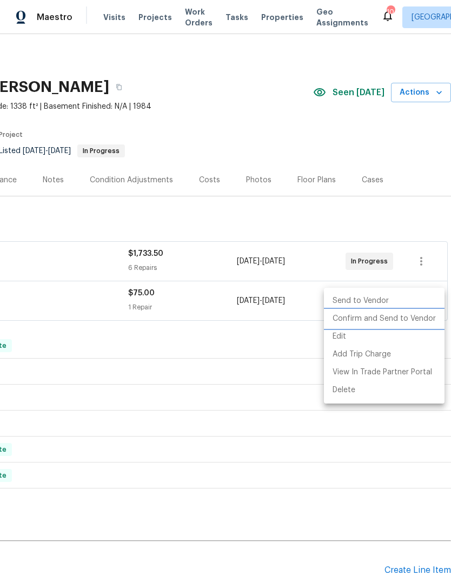
click at [397, 319] on li "Confirm and Send to Vendor" at bounding box center [384, 319] width 121 height 18
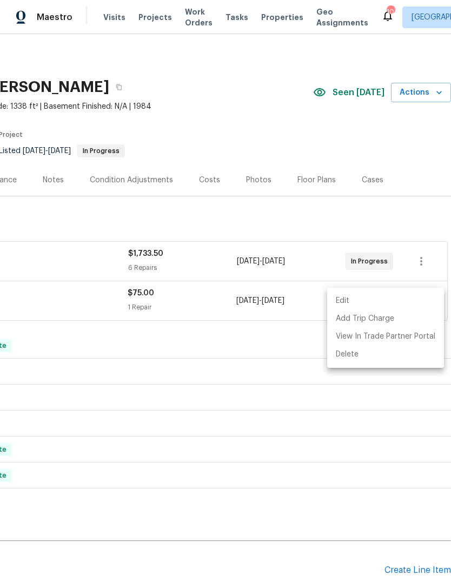
click at [238, 355] on div at bounding box center [225, 294] width 451 height 588
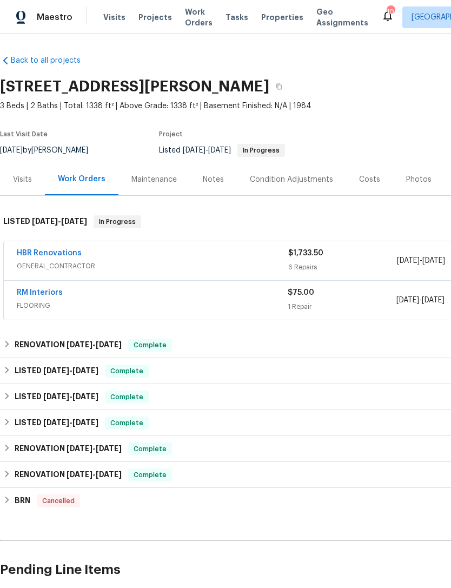
scroll to position [1, 0]
click at [25, 176] on div "Visits" at bounding box center [22, 179] width 19 height 11
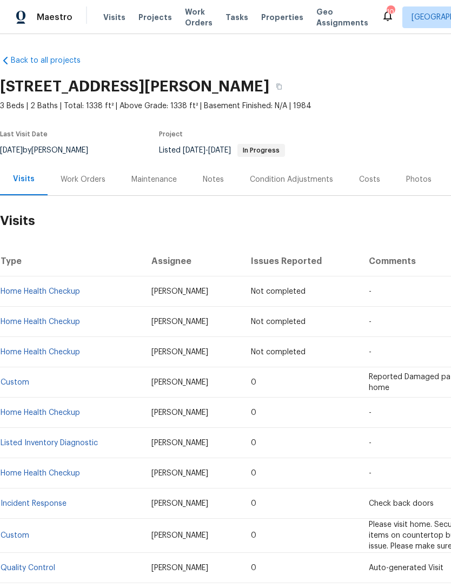
click at [218, 176] on div "Notes" at bounding box center [213, 179] width 21 height 11
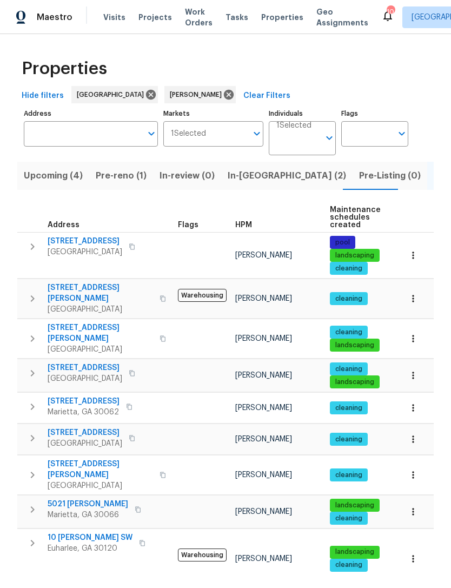
scroll to position [9, 0]
click at [79, 587] on span "2864 Sudbury Ct" at bounding box center [84, 597] width 72 height 11
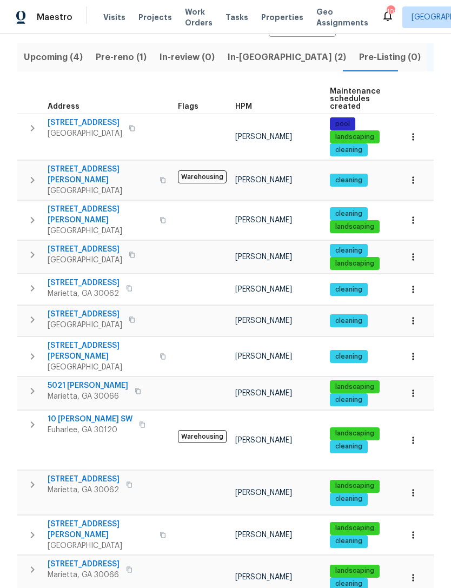
scroll to position [118, 0]
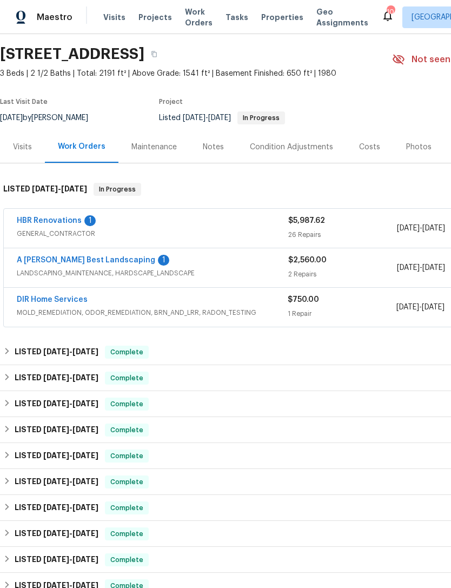
scroll to position [33, 0]
click at [55, 260] on link "A [PERSON_NAME] Best Landscaping" at bounding box center [86, 260] width 138 height 8
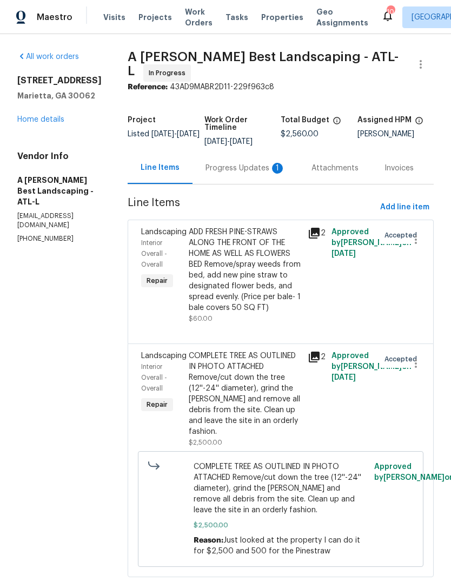
click at [242, 174] on div "Progress Updates 1" at bounding box center [245, 168] width 80 height 11
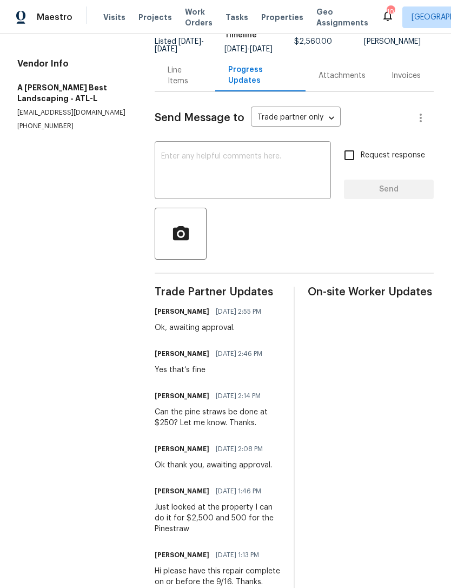
scroll to position [94, 0]
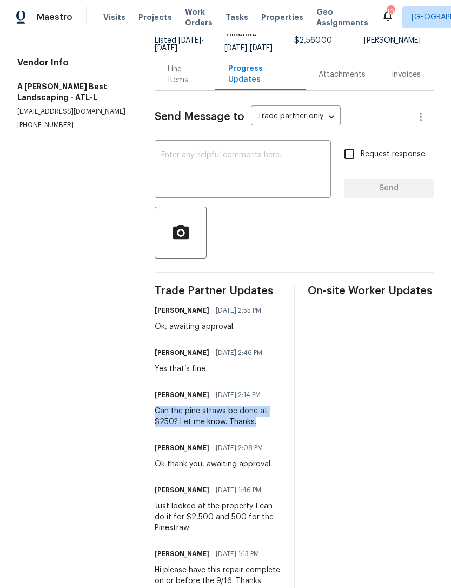
copy div "Can the pine straws be done at $250? Let me know. Thanks."
click at [192, 82] on div "Line Items" at bounding box center [185, 75] width 35 height 22
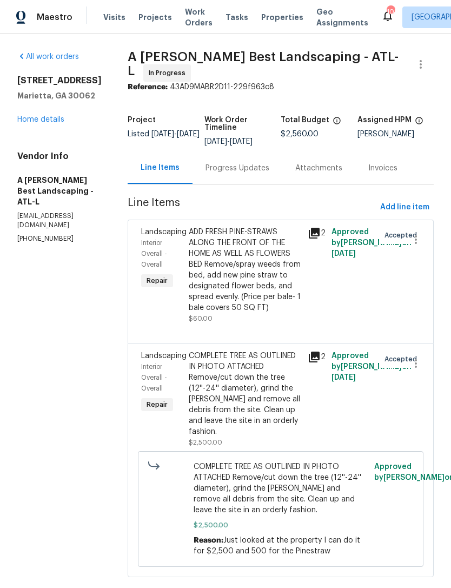
click at [167, 240] on span "Interior Overall - Overall" at bounding box center [154, 254] width 26 height 28
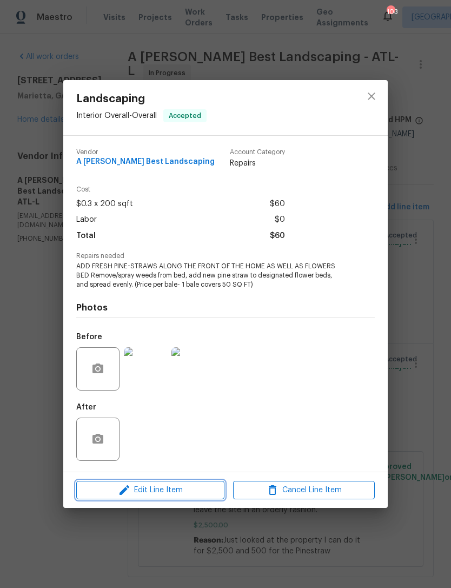
click at [147, 485] on span "Edit Line Item" at bounding box center [150, 490] width 142 height 14
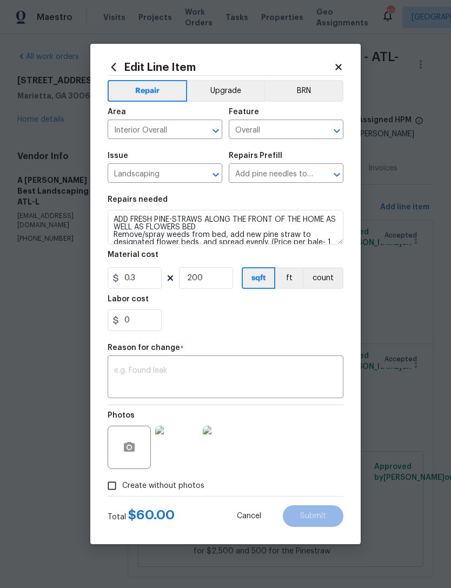
click at [140, 377] on textarea at bounding box center [225, 378] width 223 height 23
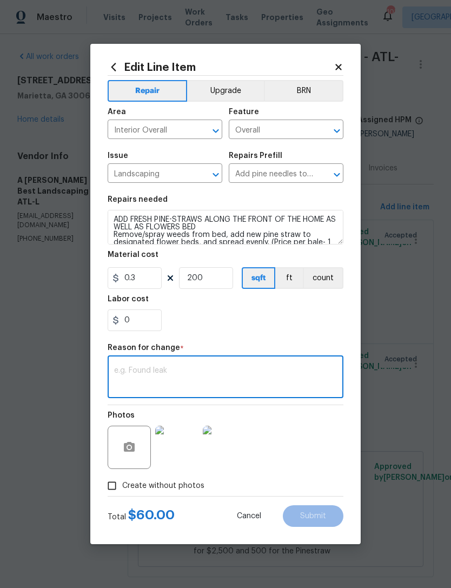
click at [160, 373] on textarea at bounding box center [225, 378] width 223 height 23
paste textarea "Can the pine straws be done at $250? Let me know. Thanks."
type textarea "Can the pine straws be done at $250? Let me know. Thanks."
click at [341, 64] on icon at bounding box center [338, 67] width 6 height 6
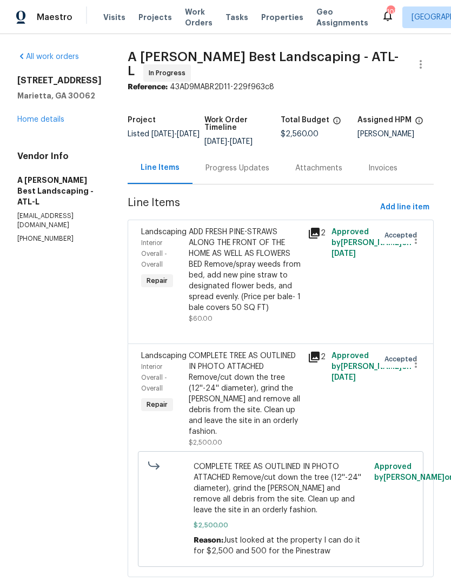
click at [57, 116] on link "Home details" at bounding box center [40, 120] width 47 height 8
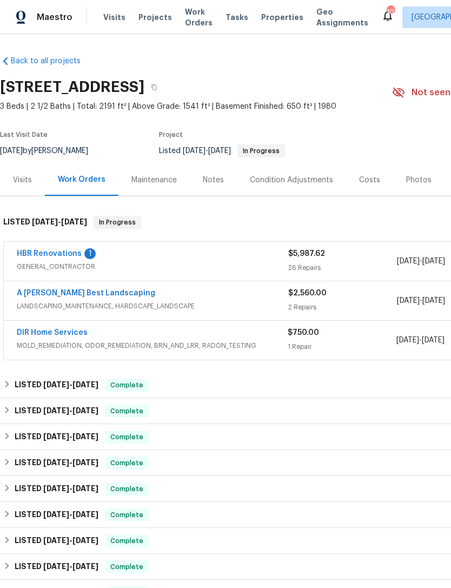
click at [54, 250] on link "HBR Renovations" at bounding box center [49, 254] width 65 height 8
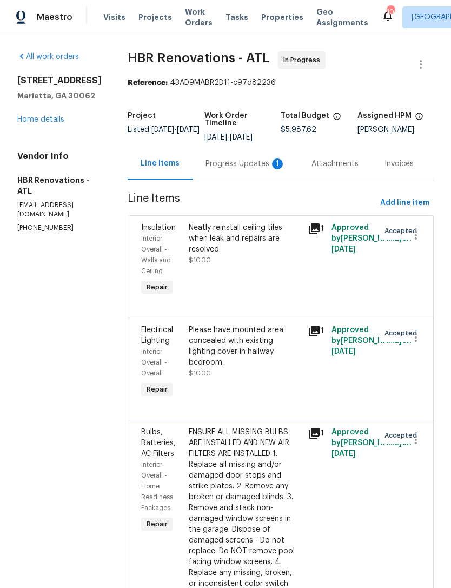
click at [241, 168] on div "Progress Updates 1" at bounding box center [245, 163] width 80 height 11
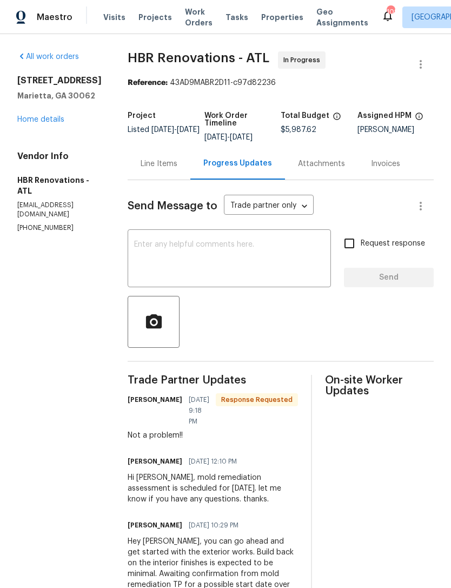
click at [55, 116] on link "Home details" at bounding box center [40, 120] width 47 height 8
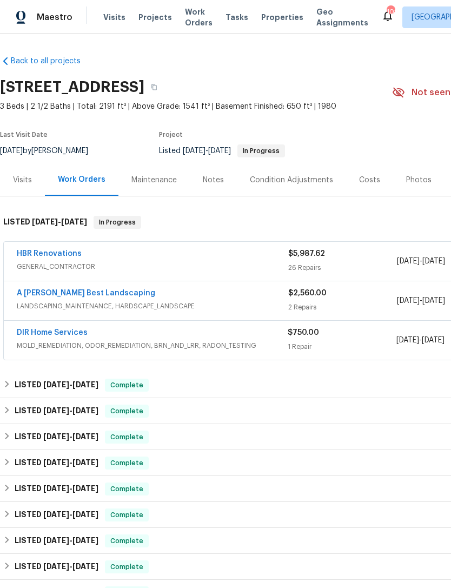
click at [78, 289] on link "A [PERSON_NAME] Best Landscaping" at bounding box center [86, 293] width 138 height 8
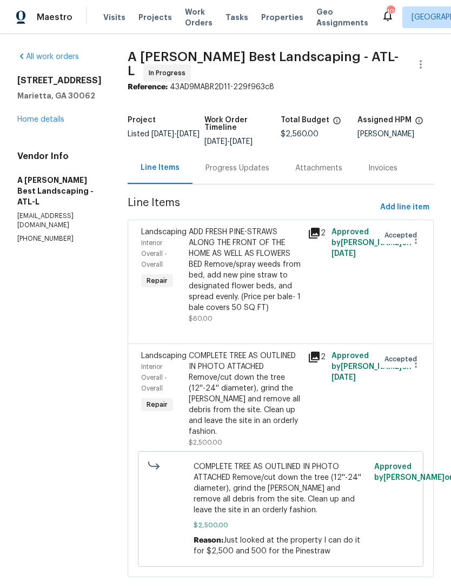
click at [255, 181] on div "Progress Updates" at bounding box center [237, 168] width 90 height 32
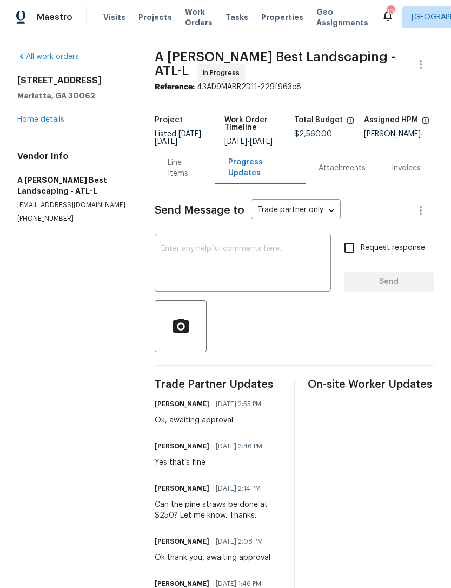
click at [42, 121] on link "Home details" at bounding box center [40, 120] width 47 height 8
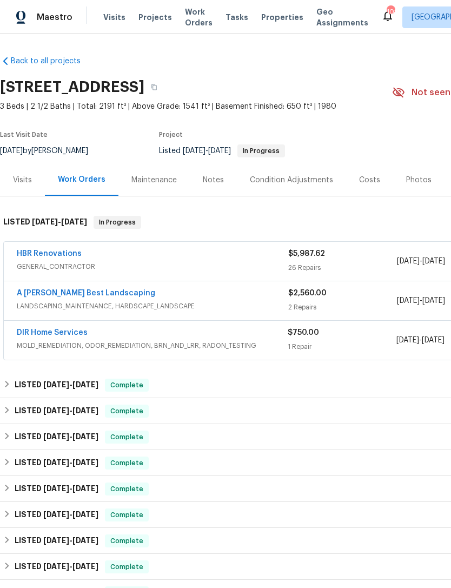
click at [367, 178] on div "Costs" at bounding box center [369, 180] width 21 height 11
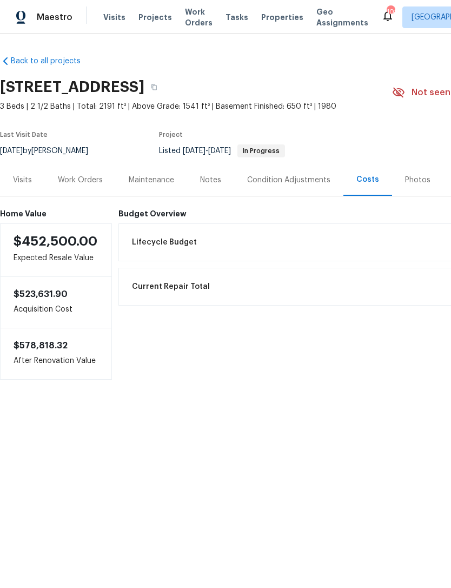
click at [25, 181] on div "Visits" at bounding box center [22, 180] width 19 height 11
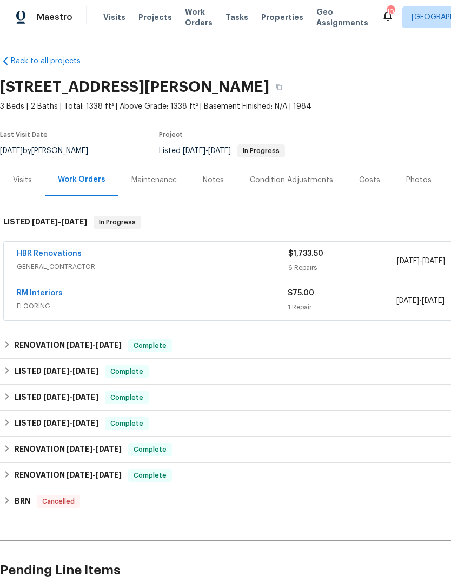
click at [171, 301] on span "FLOORING" at bounding box center [152, 306] width 271 height 11
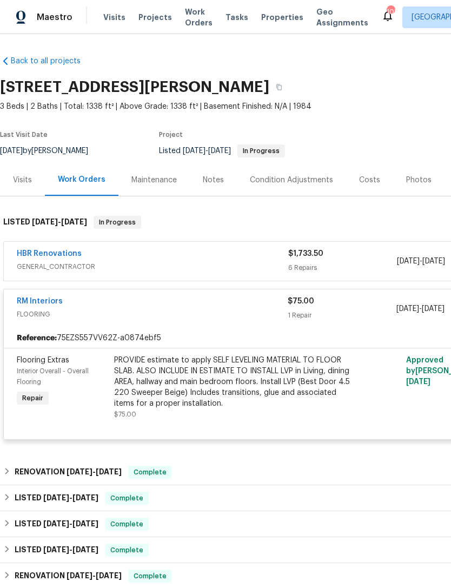
click at [48, 304] on link "RM Interiors" at bounding box center [40, 301] width 46 height 8
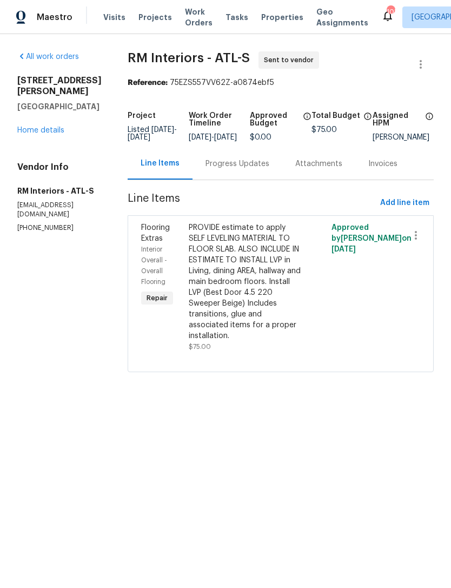
click at [232, 169] on div "Progress Updates" at bounding box center [237, 163] width 64 height 11
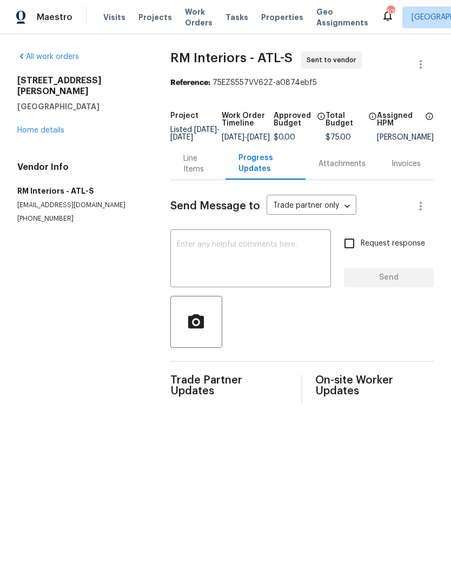
click at [259, 261] on textarea at bounding box center [251, 260] width 148 height 38
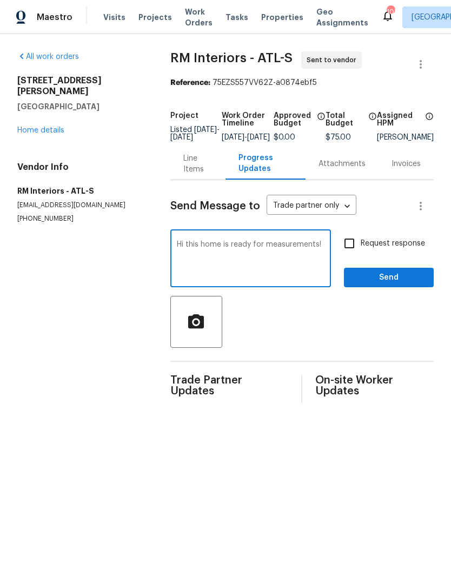
click at [177, 255] on textarea "Hi this home is ready for measurements!" at bounding box center [251, 260] width 148 height 38
type textarea "Hi this home is ready for measurements!"
click at [353, 250] on input "Request response" at bounding box center [349, 243] width 23 height 23
checkbox input "true"
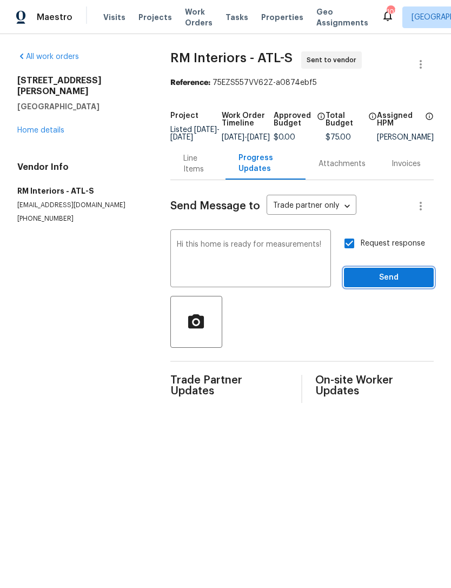
click at [400, 282] on span "Send" at bounding box center [388, 278] width 72 height 14
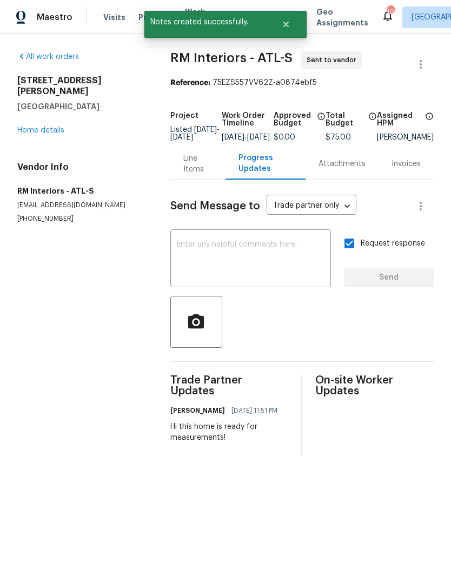
click at [42, 127] on link "Home details" at bounding box center [40, 131] width 47 height 8
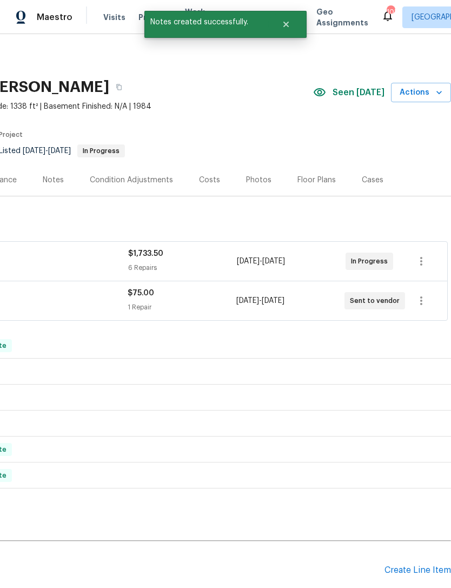
scroll to position [0, 160]
